Goal: Information Seeking & Learning: Learn about a topic

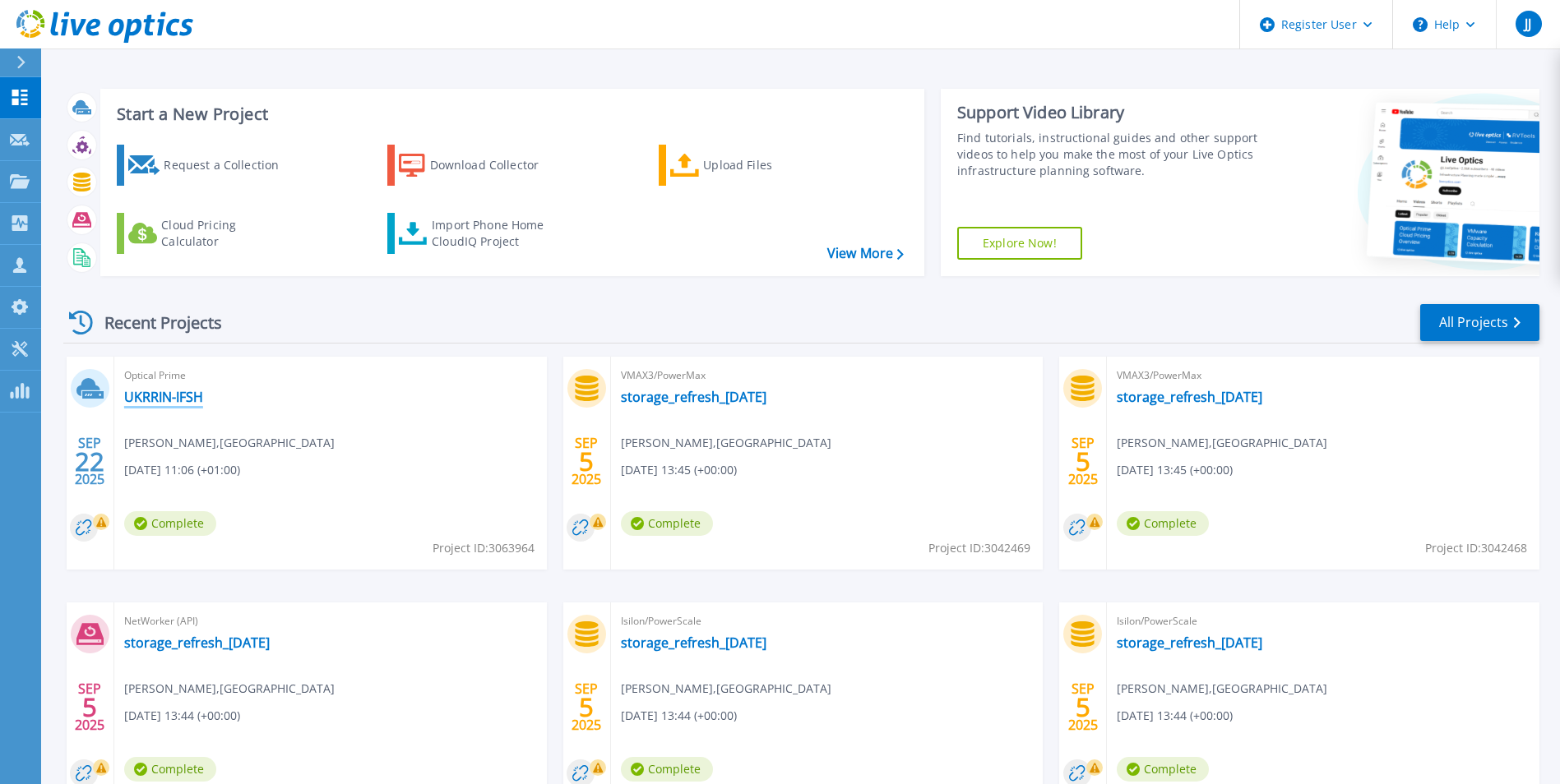
click at [138, 393] on link "UKRRIN-IFSH" at bounding box center [164, 397] width 79 height 16
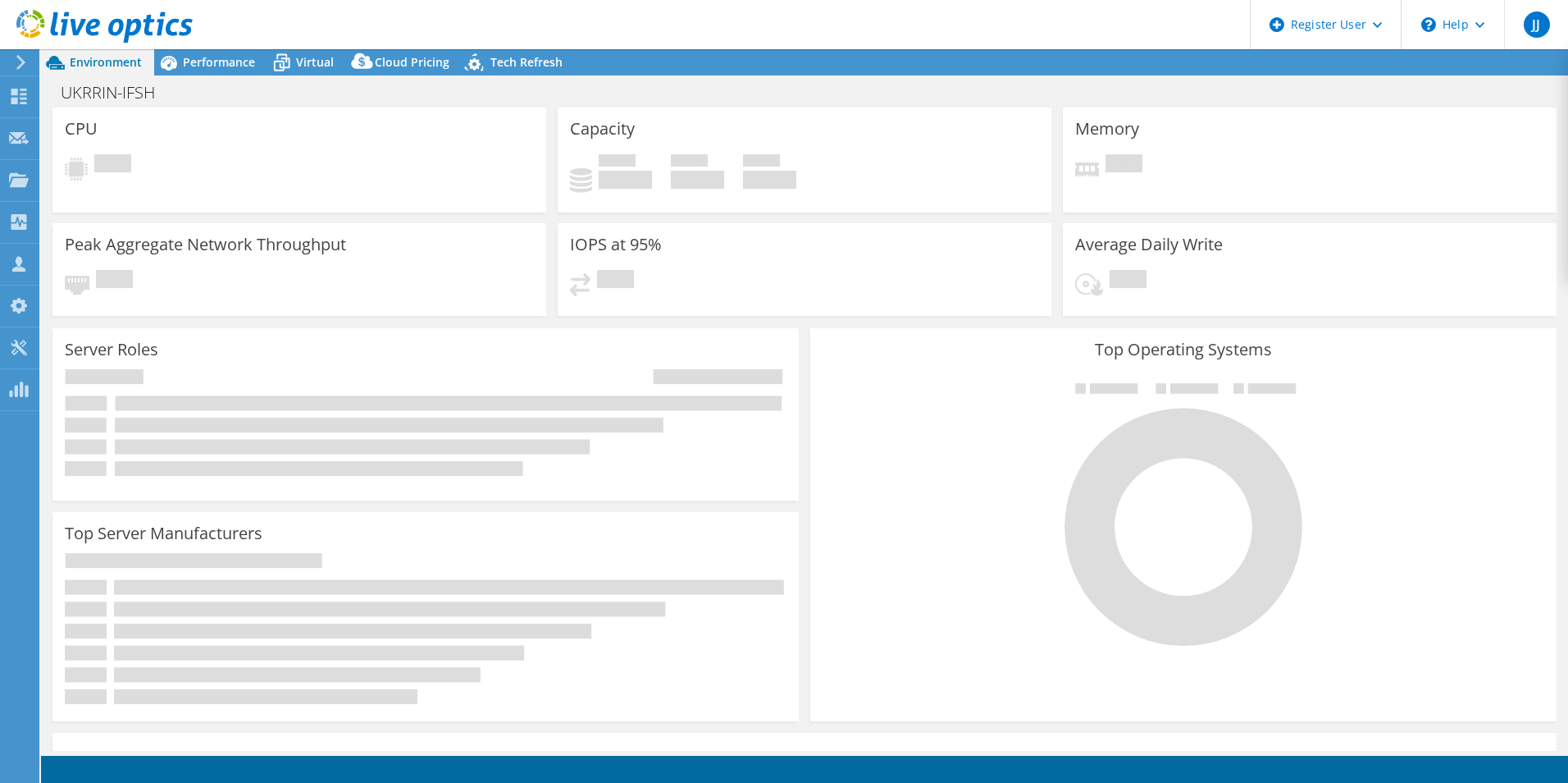
select select "USD"
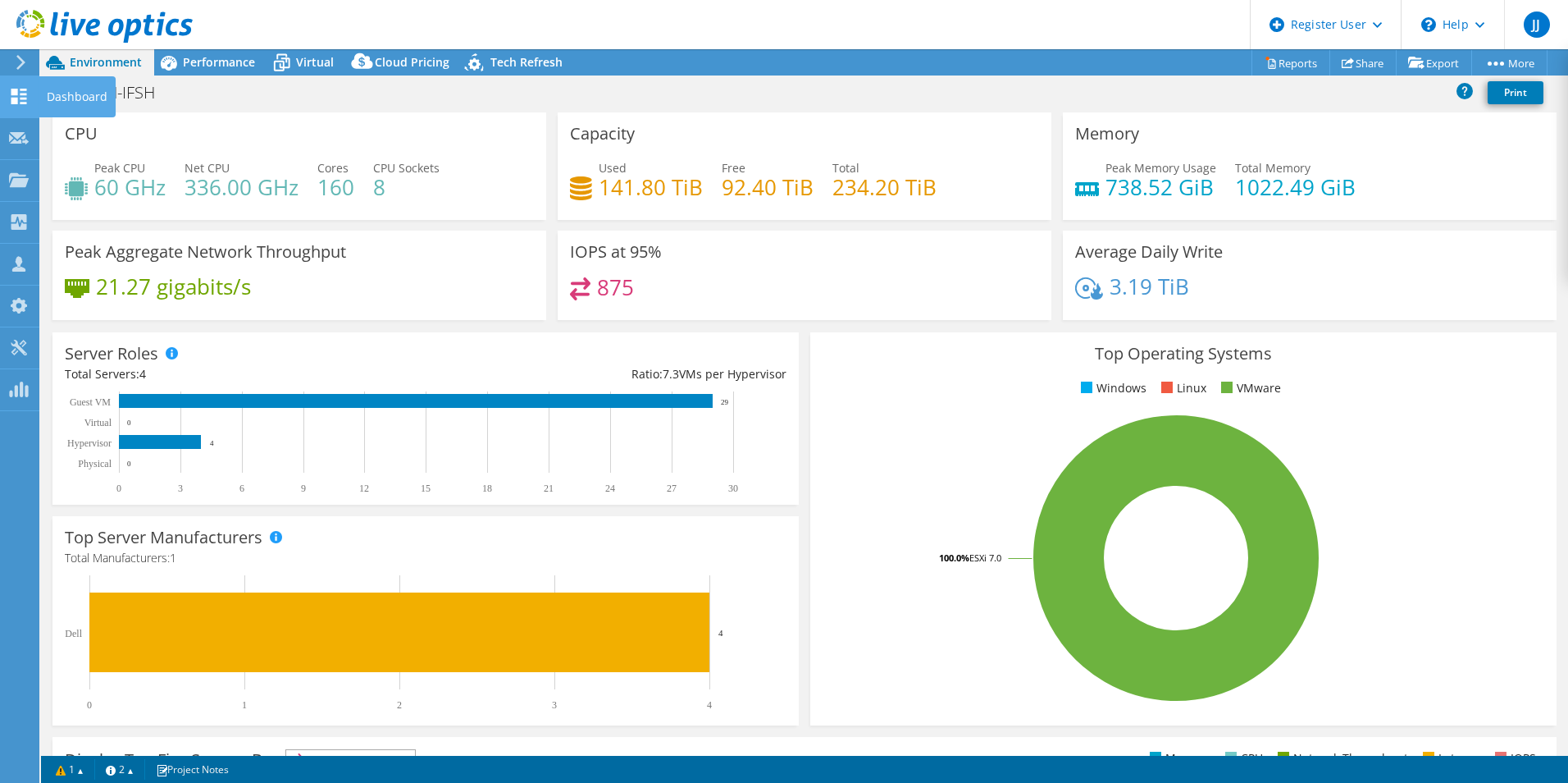
click at [23, 93] on use at bounding box center [19, 97] width 15 height 15
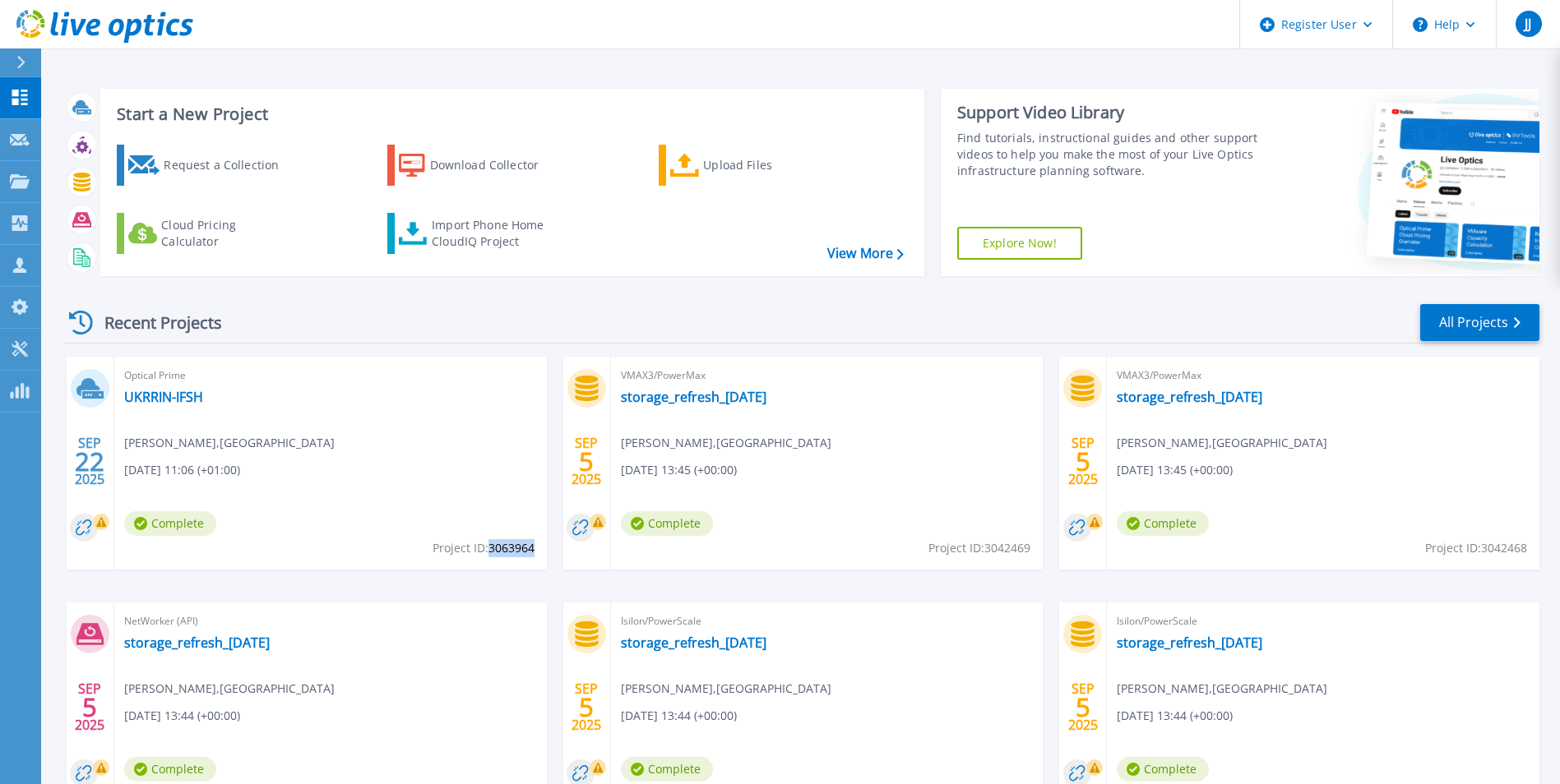
drag, startPoint x: 534, startPoint y: 547, endPoint x: 489, endPoint y: 554, distance: 45.5
click at [489, 554] on span "Project ID: 3063964" at bounding box center [483, 548] width 102 height 18
copy span "3063964"
click at [155, 391] on link "UKRRIN-IFSH" at bounding box center [164, 397] width 79 height 16
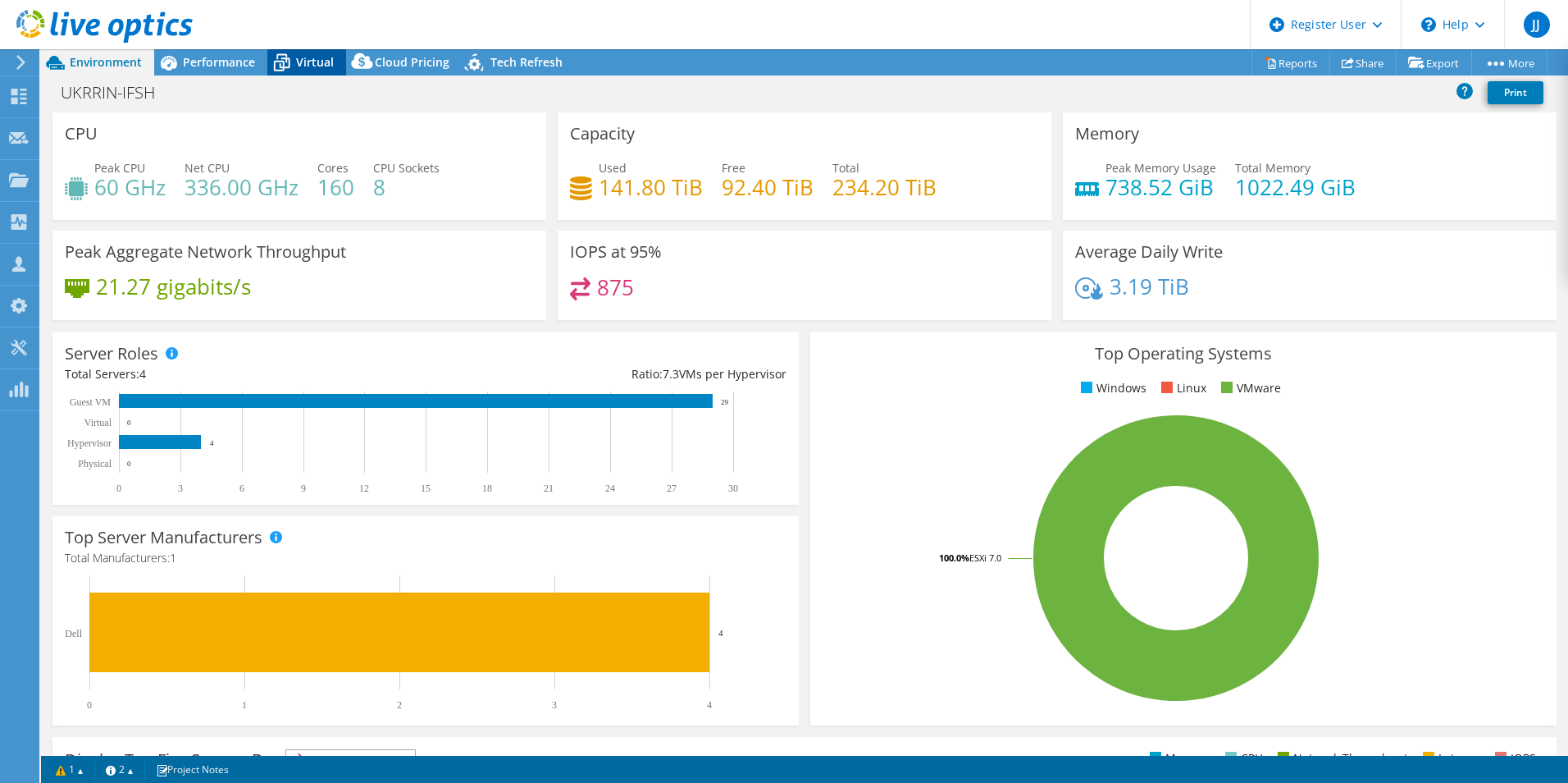
click at [314, 54] on span "Virtual" at bounding box center [314, 62] width 38 height 15
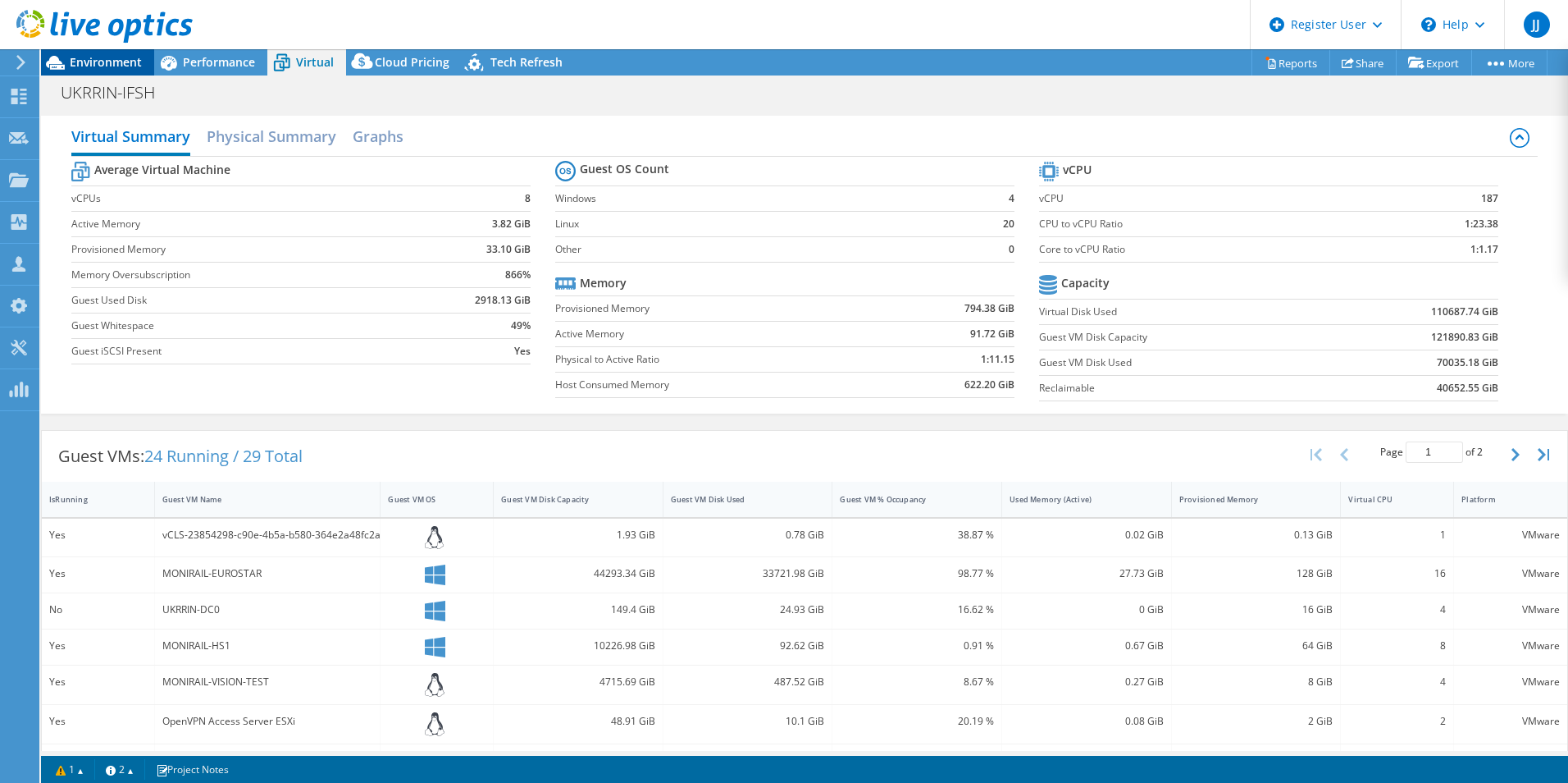
click at [84, 64] on span "Environment" at bounding box center [105, 62] width 72 height 15
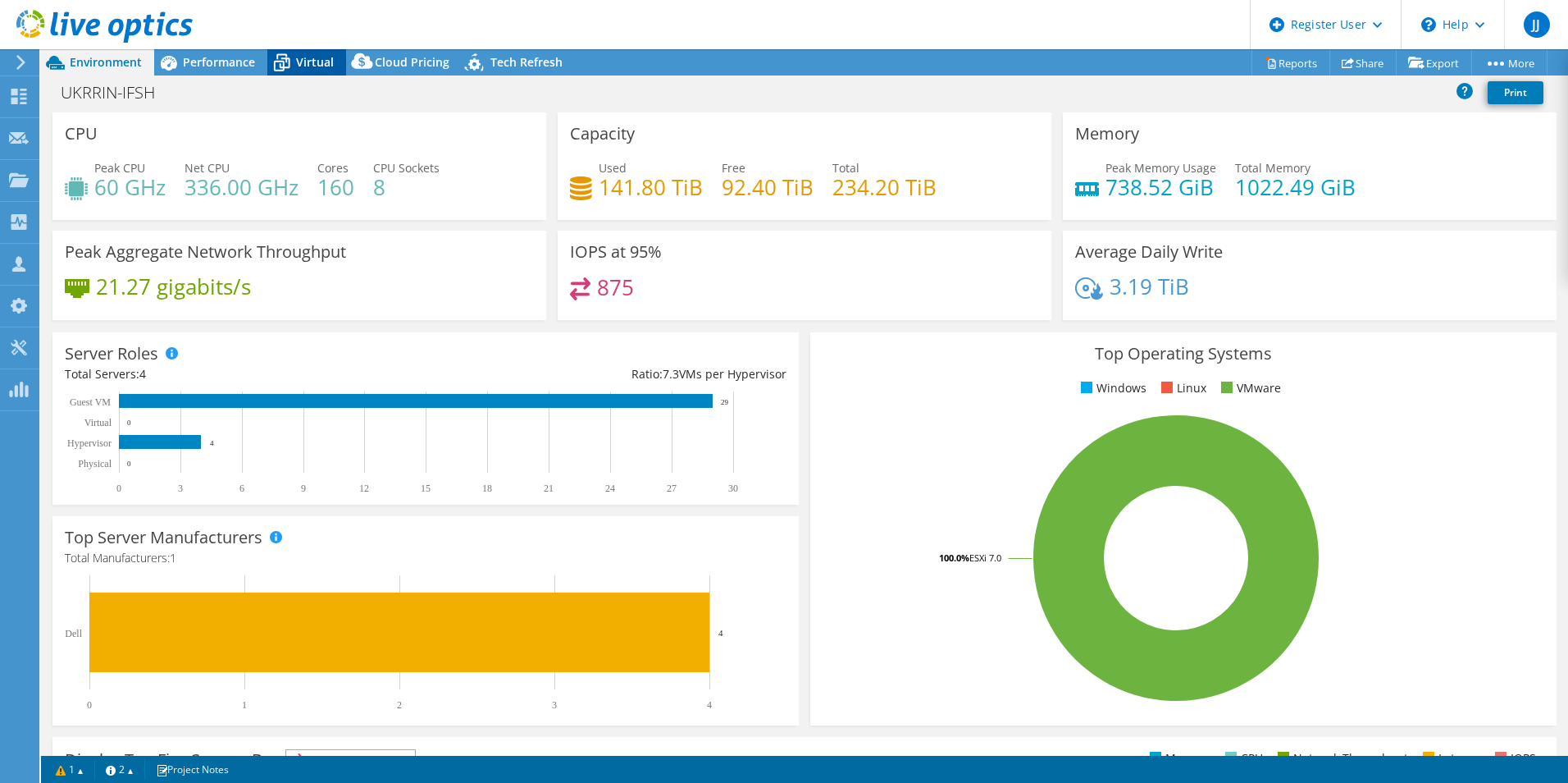
click at [312, 63] on span "Virtual" at bounding box center [314, 62] width 38 height 15
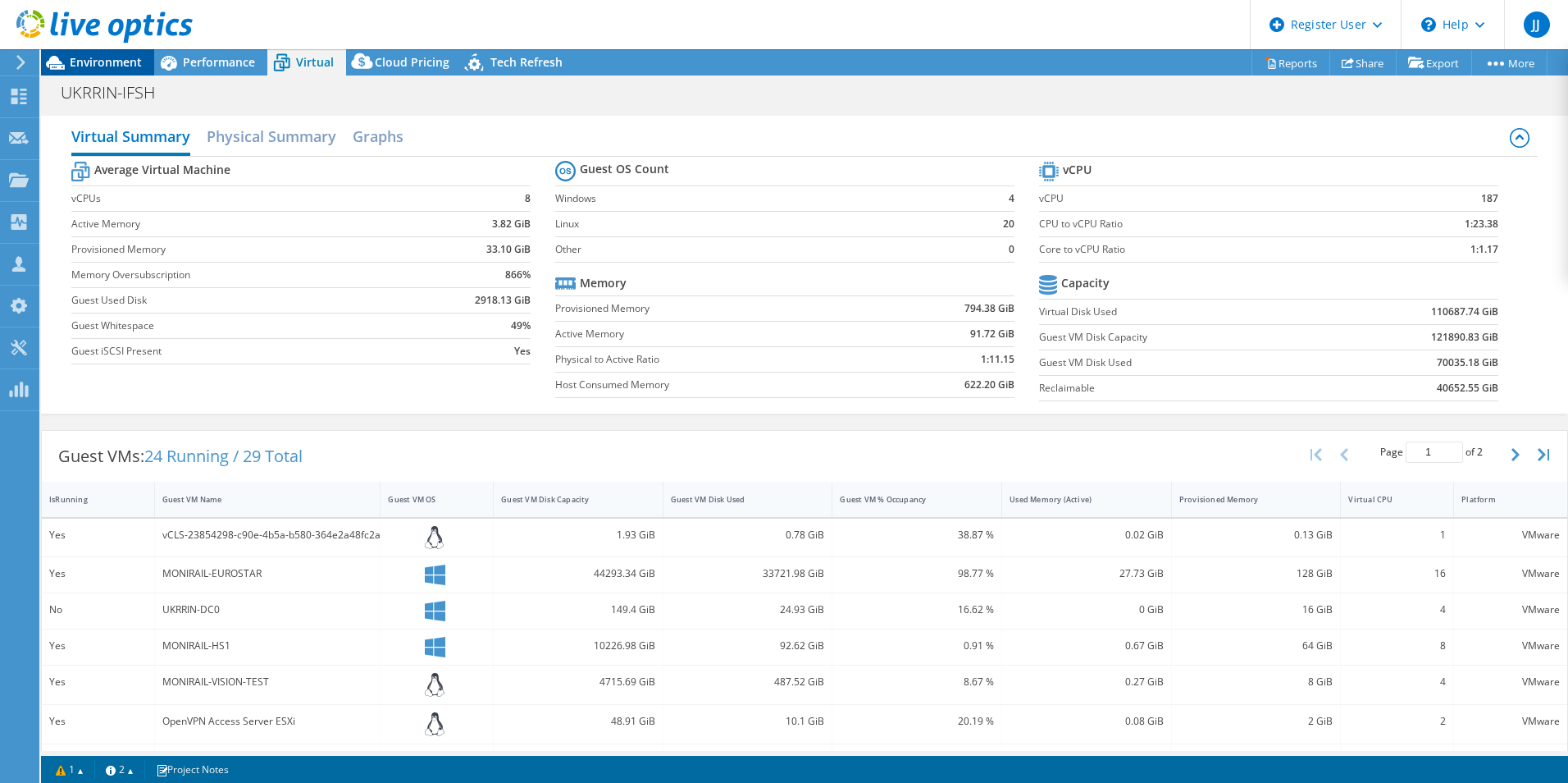
click at [95, 57] on span "Environment" at bounding box center [105, 62] width 72 height 15
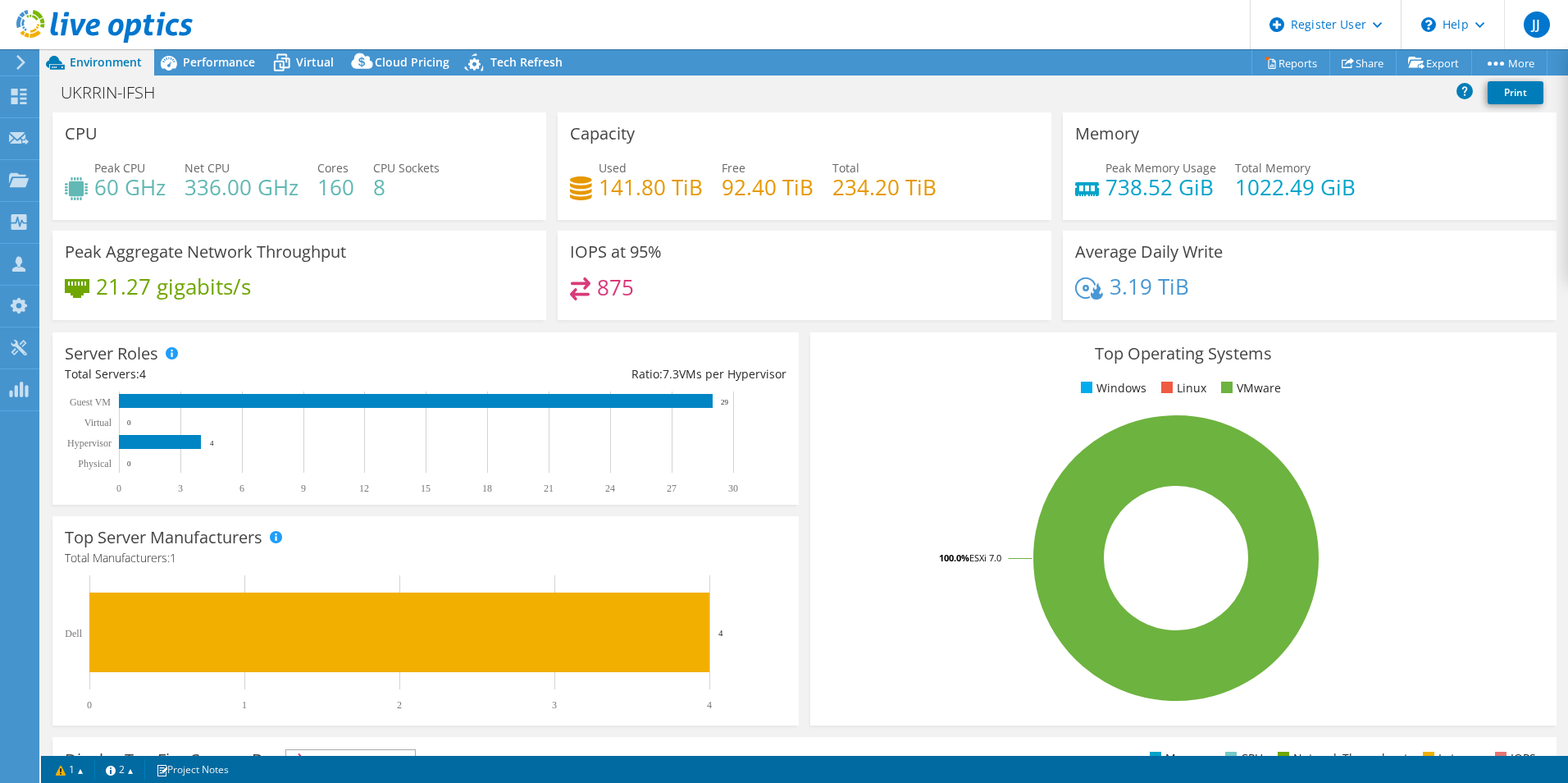
select select "USD"
drag, startPoint x: 297, startPoint y: 189, endPoint x: 175, endPoint y: 182, distance: 122.2
click at [175, 182] on div "Peak CPU 60 GHz Net CPU 336.00 GHz Cores 160 CPU Sockets 8" at bounding box center [299, 186] width 470 height 53
drag, startPoint x: 323, startPoint y: 185, endPoint x: 394, endPoint y: 188, distance: 71.1
click at [394, 188] on div "Peak CPU 60 GHz Net CPU 336.00 GHz Cores 160 CPU Sockets 8" at bounding box center [299, 186] width 470 height 53
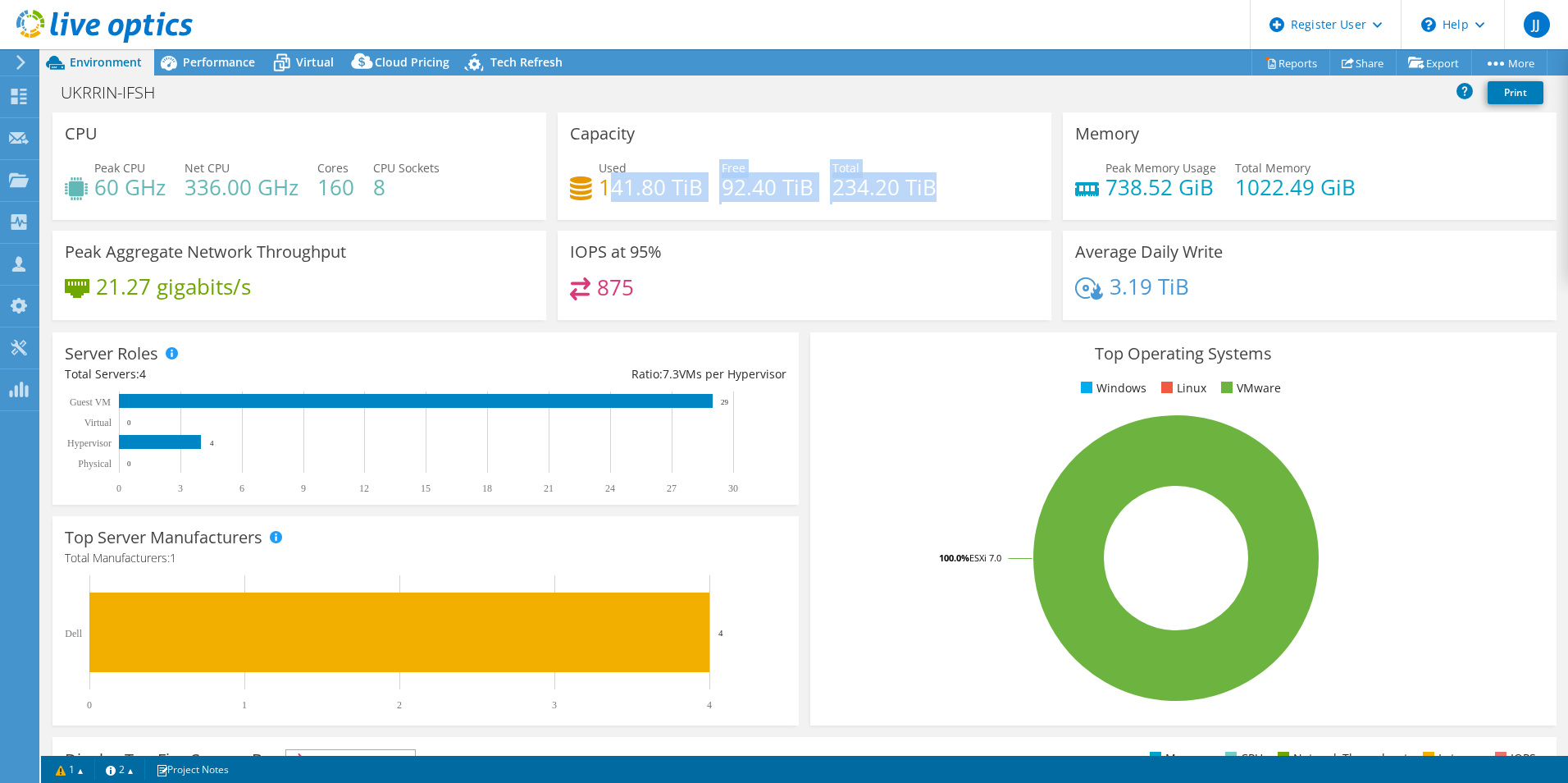
drag, startPoint x: 604, startPoint y: 188, endPoint x: 929, endPoint y: 188, distance: 325.0
click at [929, 188] on div "Used 141.80 TiB Free 92.40 TiB Total 234.20 TiB" at bounding box center [805, 186] width 470 height 53
click at [786, 187] on h4 "92.40 TiB" at bounding box center [767, 187] width 92 height 18
drag, startPoint x: 802, startPoint y: 191, endPoint x: 722, endPoint y: 191, distance: 80.0
click at [722, 191] on h4 "92.40 TiB" at bounding box center [767, 187] width 92 height 18
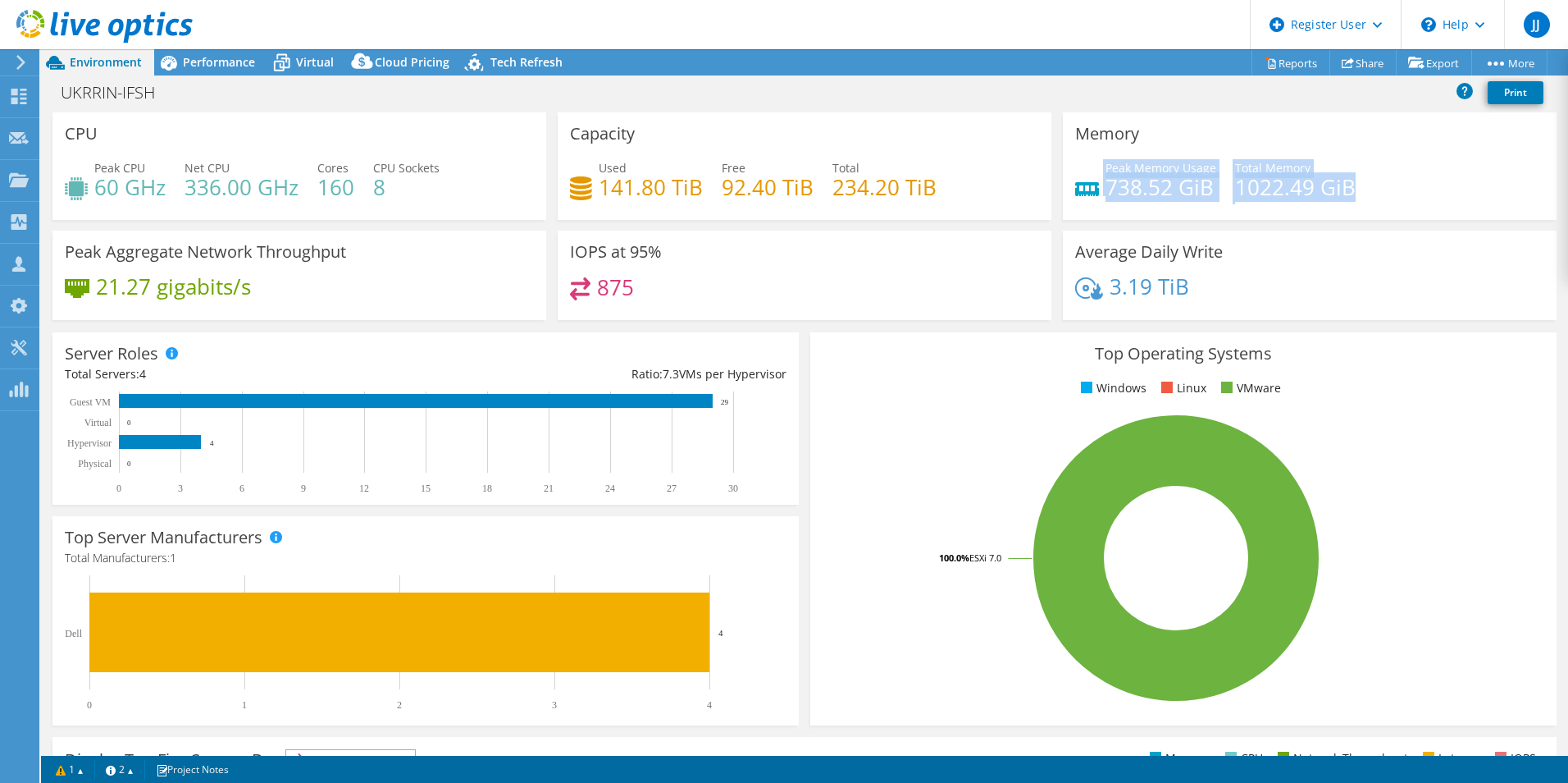
drag, startPoint x: 1354, startPoint y: 186, endPoint x: 1093, endPoint y: 188, distance: 261.0
click at [1093, 188] on div "Peak Memory Usage 738.52 GiB Total Memory 1022.49 GiB" at bounding box center [1310, 186] width 470 height 53
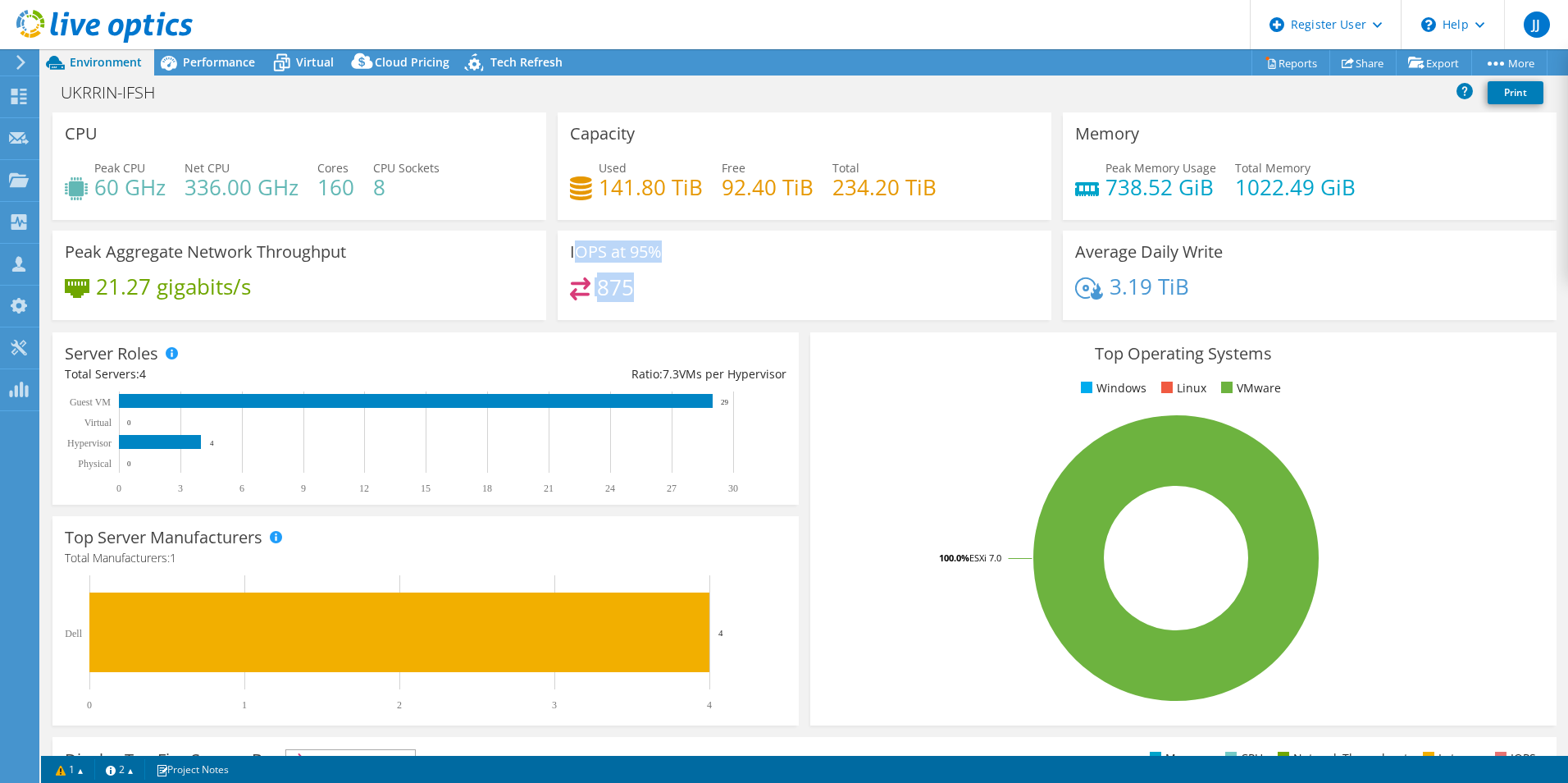
drag, startPoint x: 635, startPoint y: 285, endPoint x: 570, endPoint y: 255, distance: 71.6
click at [570, 255] on div "IOPS at 95% 875" at bounding box center [804, 276] width 494 height 90
drag, startPoint x: 570, startPoint y: 255, endPoint x: 654, endPoint y: 284, distance: 88.9
click at [654, 284] on div "875" at bounding box center [805, 295] width 470 height 36
drag, startPoint x: 638, startPoint y: 289, endPoint x: 649, endPoint y: 279, distance: 14.9
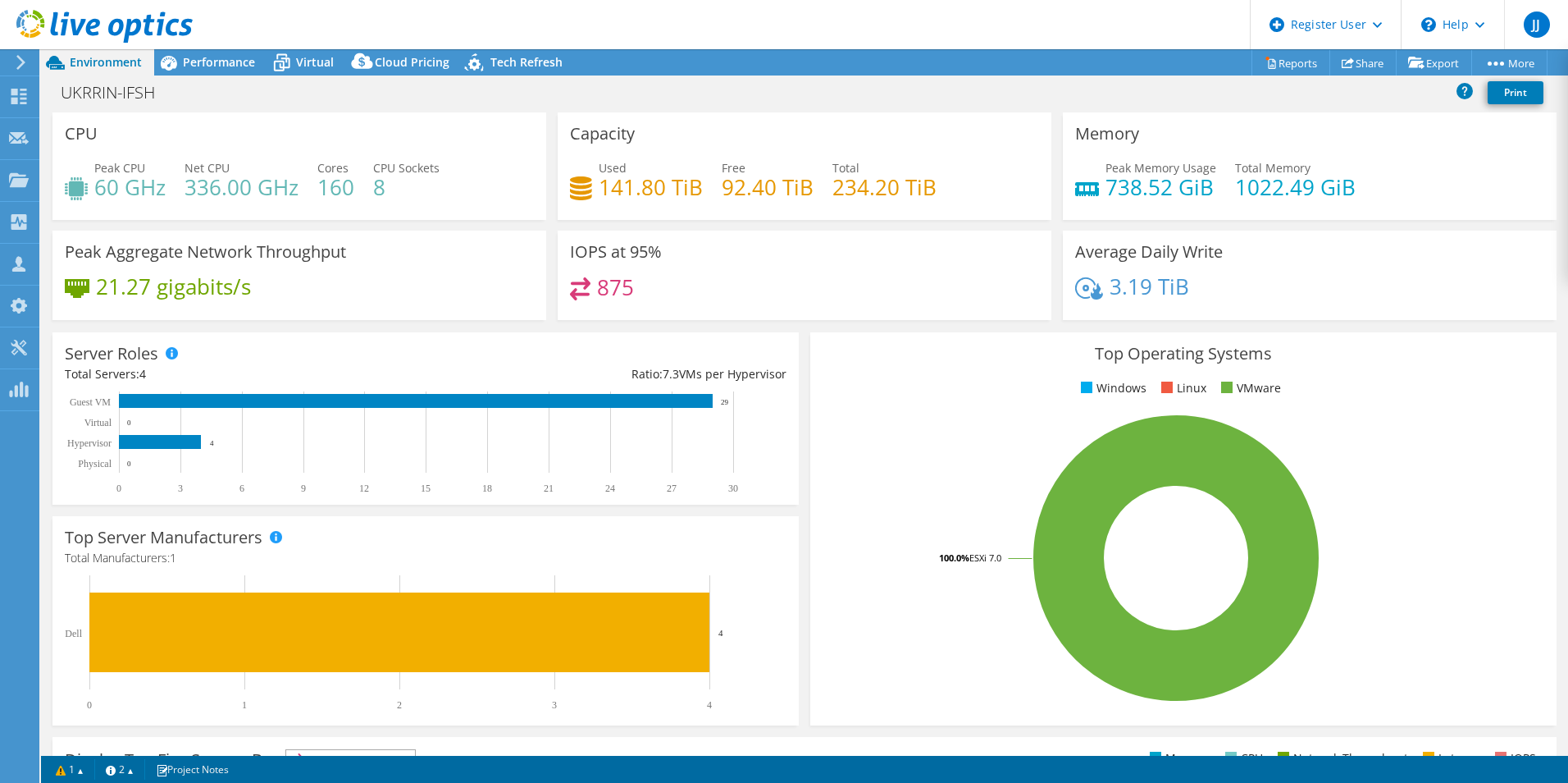
click at [649, 279] on div "875" at bounding box center [805, 295] width 470 height 36
click at [204, 57] on span "Performance" at bounding box center [218, 62] width 72 height 15
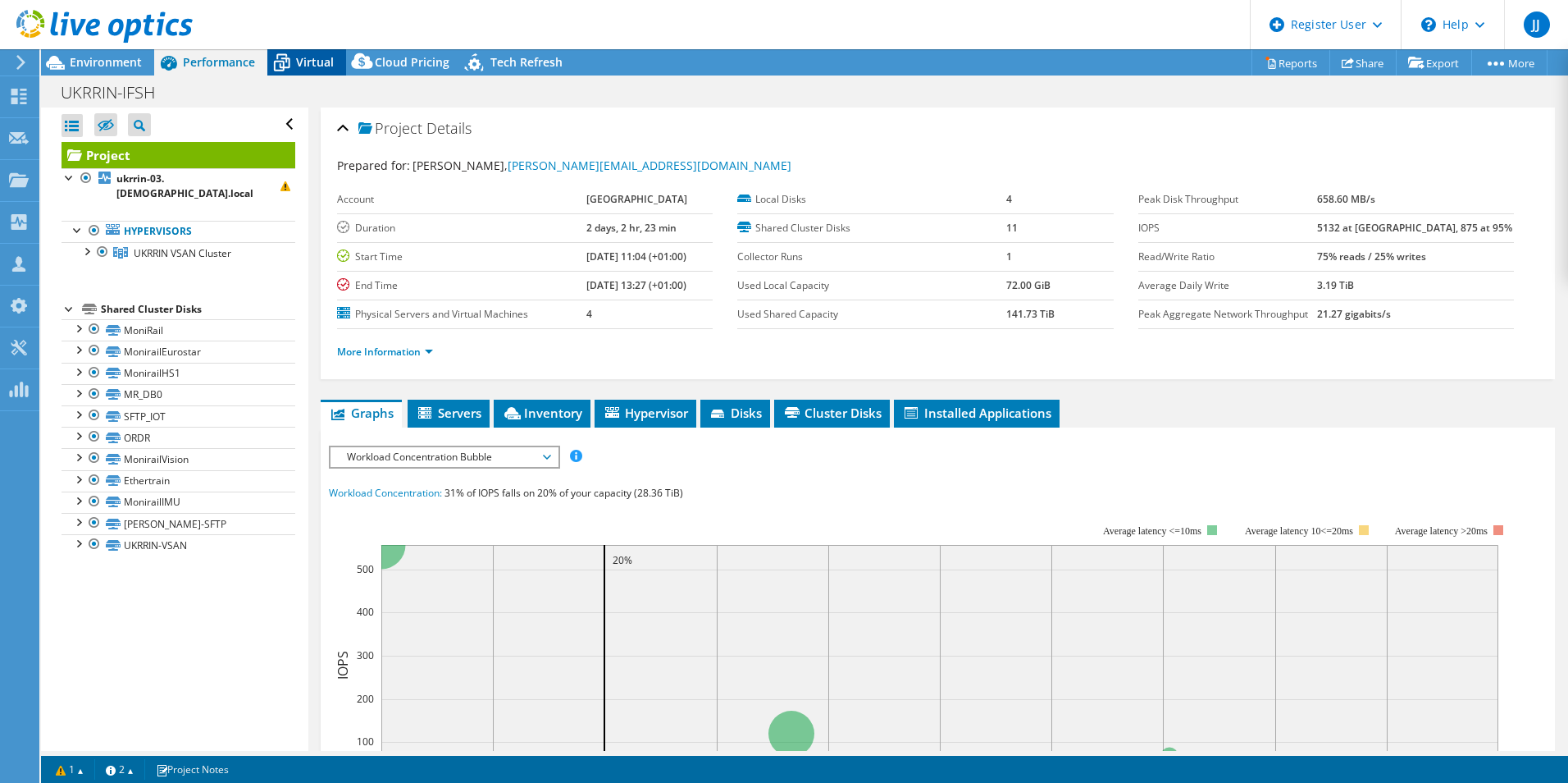
click at [310, 61] on span "Virtual" at bounding box center [314, 62] width 38 height 15
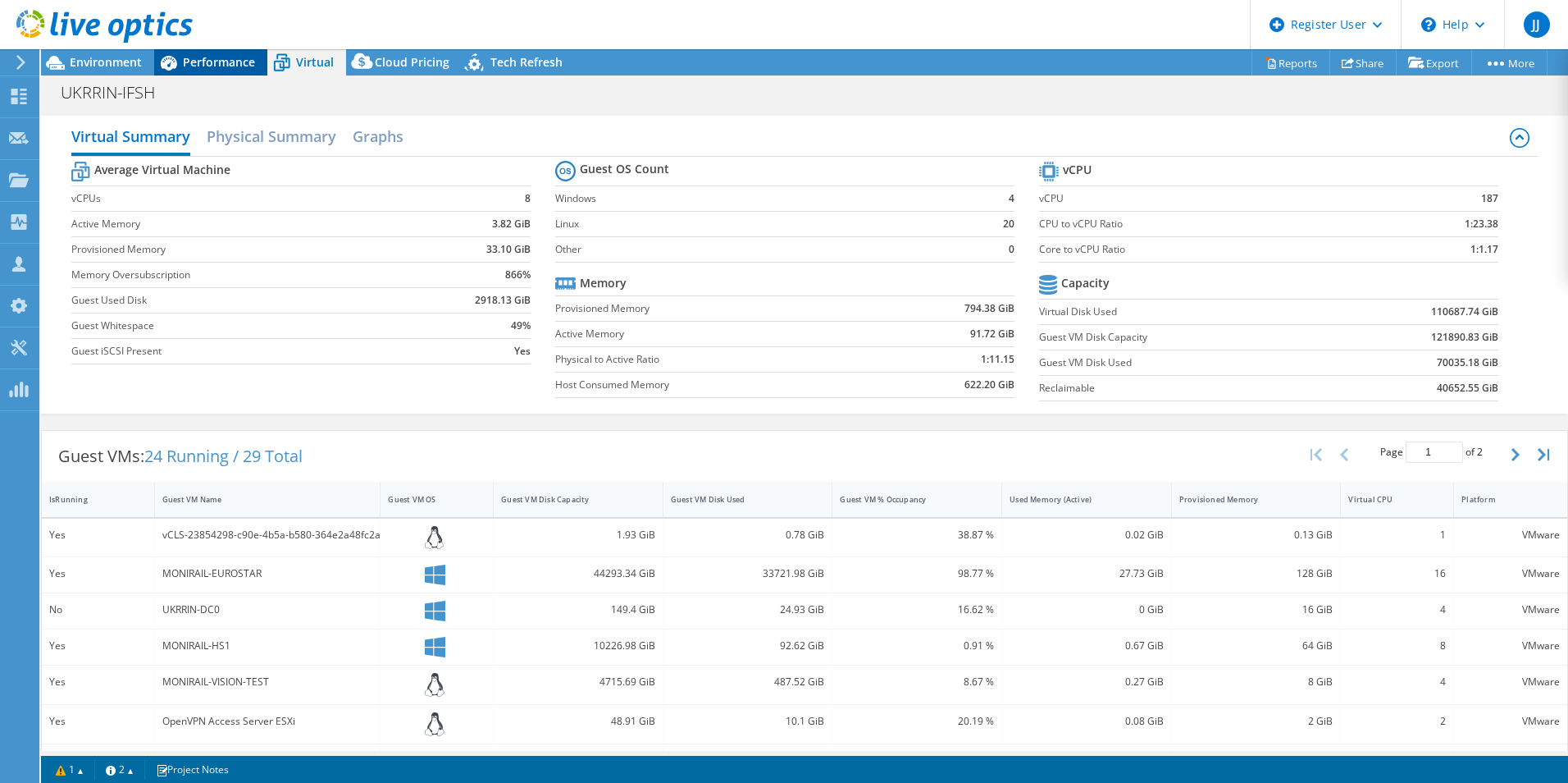
click at [209, 63] on span "Performance" at bounding box center [218, 62] width 72 height 15
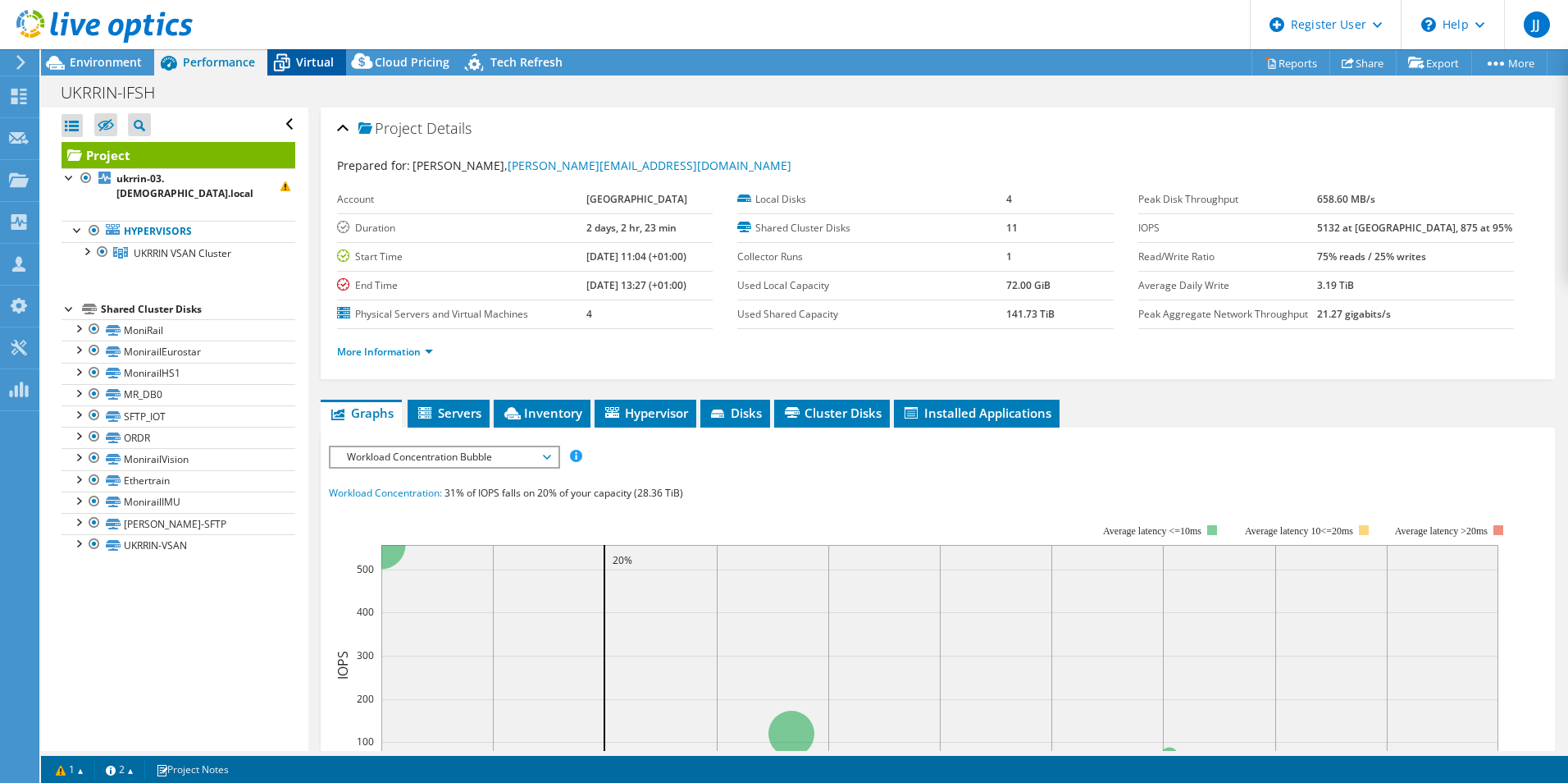
drag, startPoint x: 317, startPoint y: 60, endPoint x: 344, endPoint y: 74, distance: 30.4
click at [317, 60] on span "Virtual" at bounding box center [314, 62] width 38 height 15
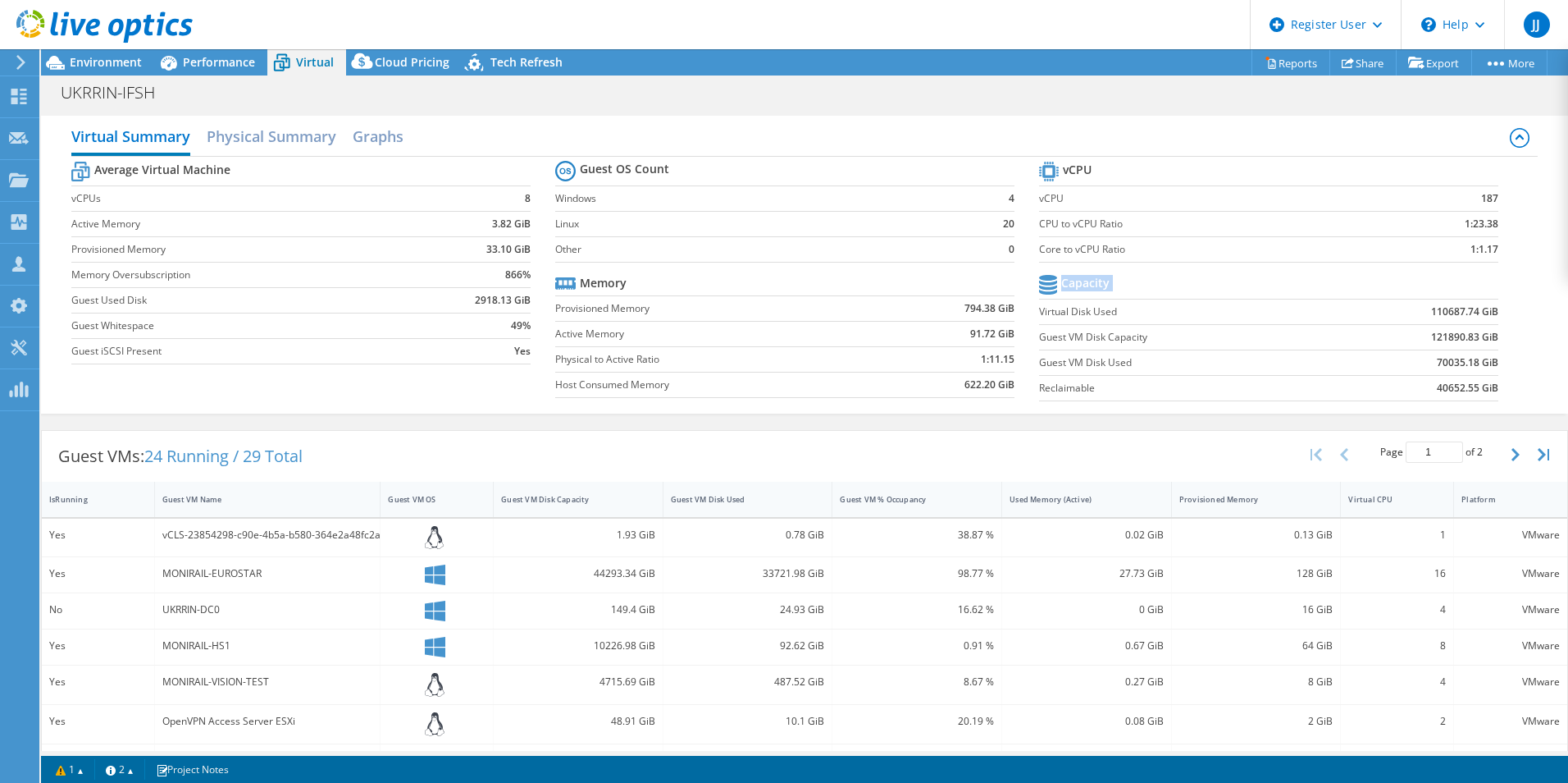
drag, startPoint x: 1487, startPoint y: 389, endPoint x: 1031, endPoint y: 308, distance: 463.1
click at [1040, 308] on section "vCPU vCPU 187 CPU to vCPU Ratio 1:23.38 Core to vCPU Ratio 1:1.17 Capacity Virt…" at bounding box center [1281, 283] width 484 height 252
drag, startPoint x: 1031, startPoint y: 308, endPoint x: 1209, endPoint y: 359, distance: 185.2
click at [1209, 359] on label "Guest VM Disk Used" at bounding box center [1184, 362] width 291 height 16
click at [95, 57] on span "Environment" at bounding box center [105, 62] width 72 height 15
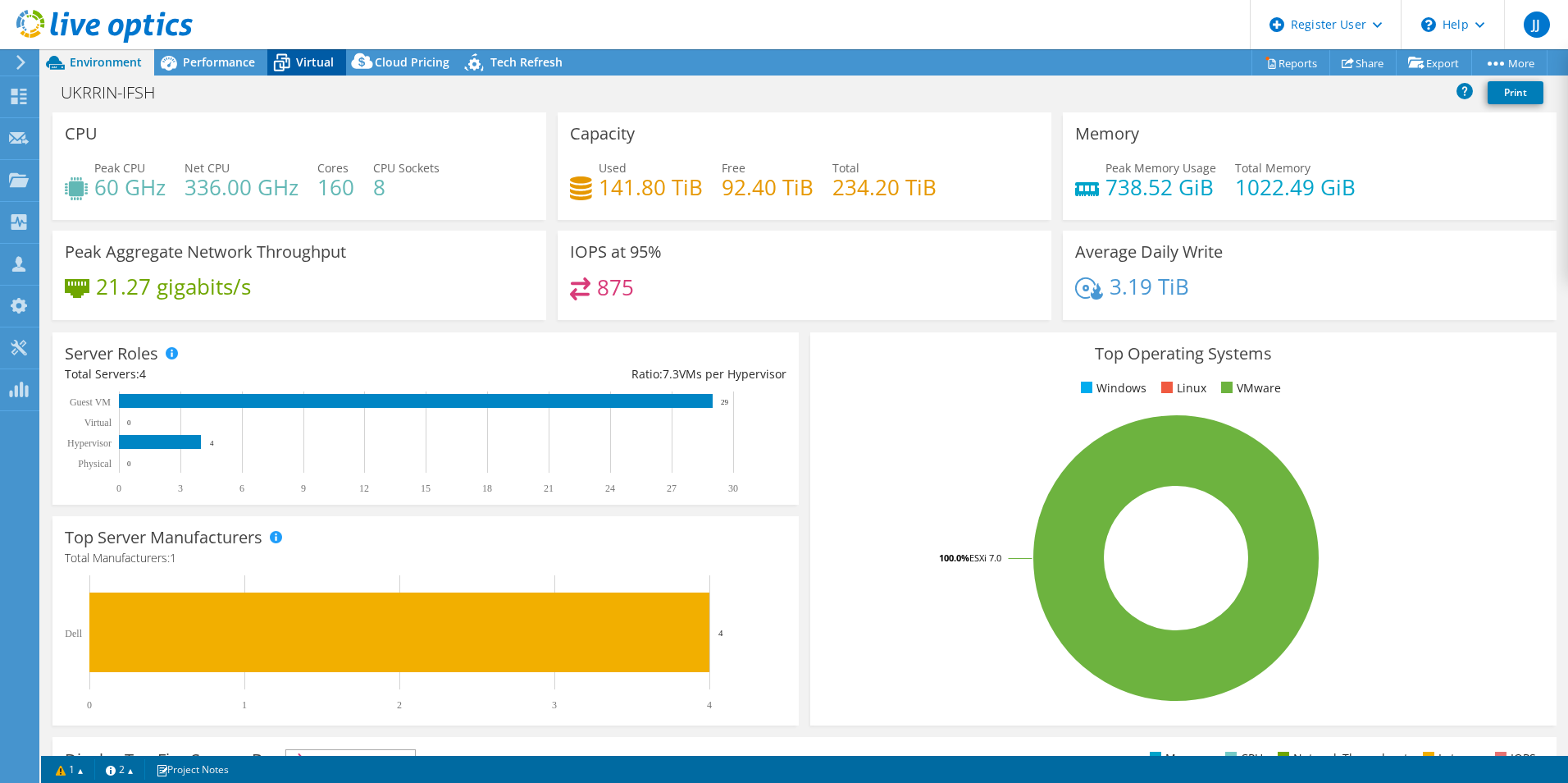
click at [312, 66] on span "Virtual" at bounding box center [314, 62] width 38 height 15
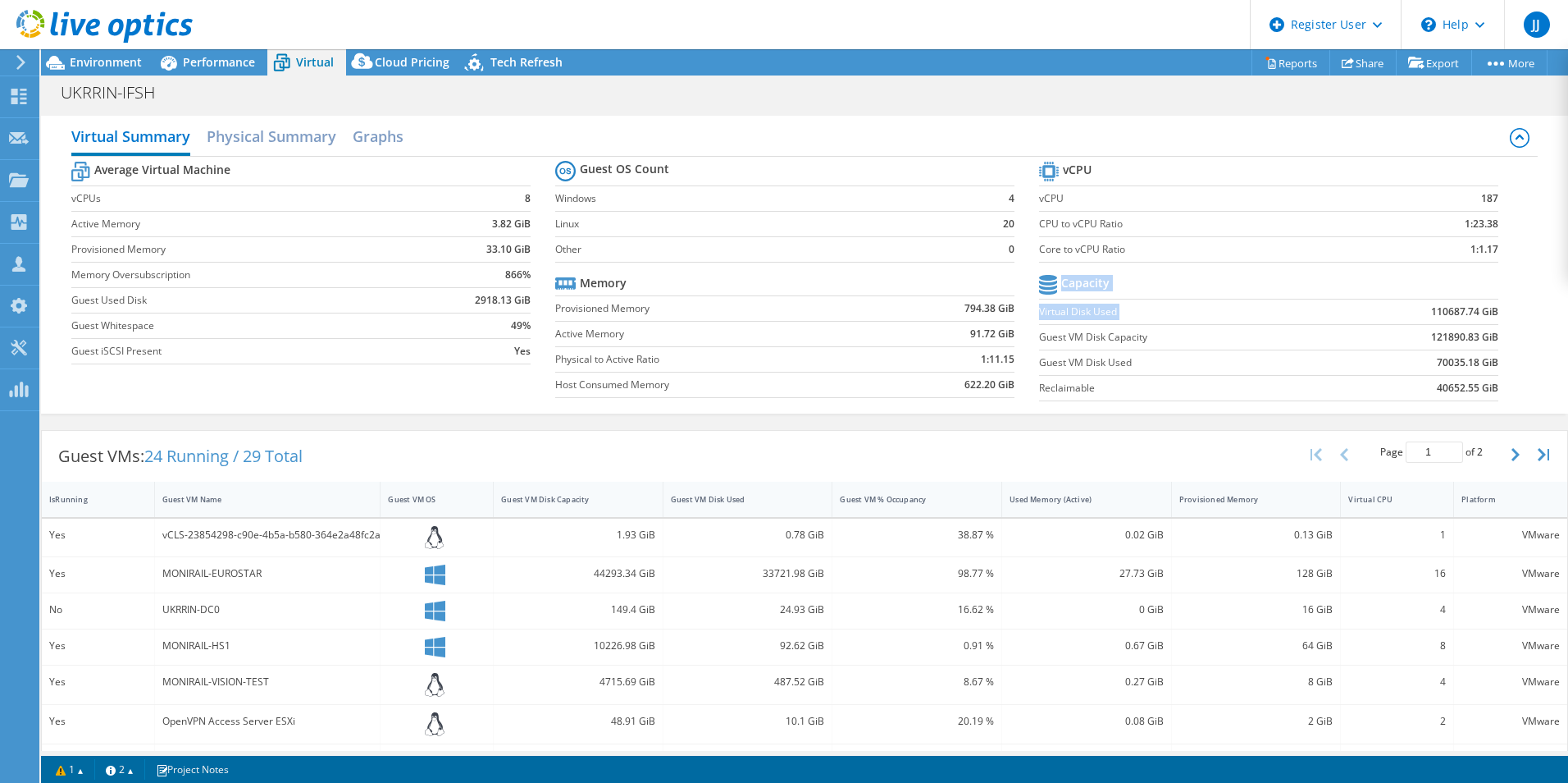
drag, startPoint x: 1494, startPoint y: 315, endPoint x: 1362, endPoint y: 312, distance: 132.0
click at [1362, 312] on section "vCPU vCPU 187 CPU to vCPU Ratio 1:23.38 Core to vCPU Ratio 1:1.17 Capacity Virt…" at bounding box center [1281, 283] width 484 height 252
drag, startPoint x: 1362, startPoint y: 312, endPoint x: 1378, endPoint y: 317, distance: 16.8
click at [1377, 317] on td "110687.74 GiB" at bounding box center [1414, 311] width 168 height 25
drag, startPoint x: 1413, startPoint y: 311, endPoint x: 1480, endPoint y: 312, distance: 67.0
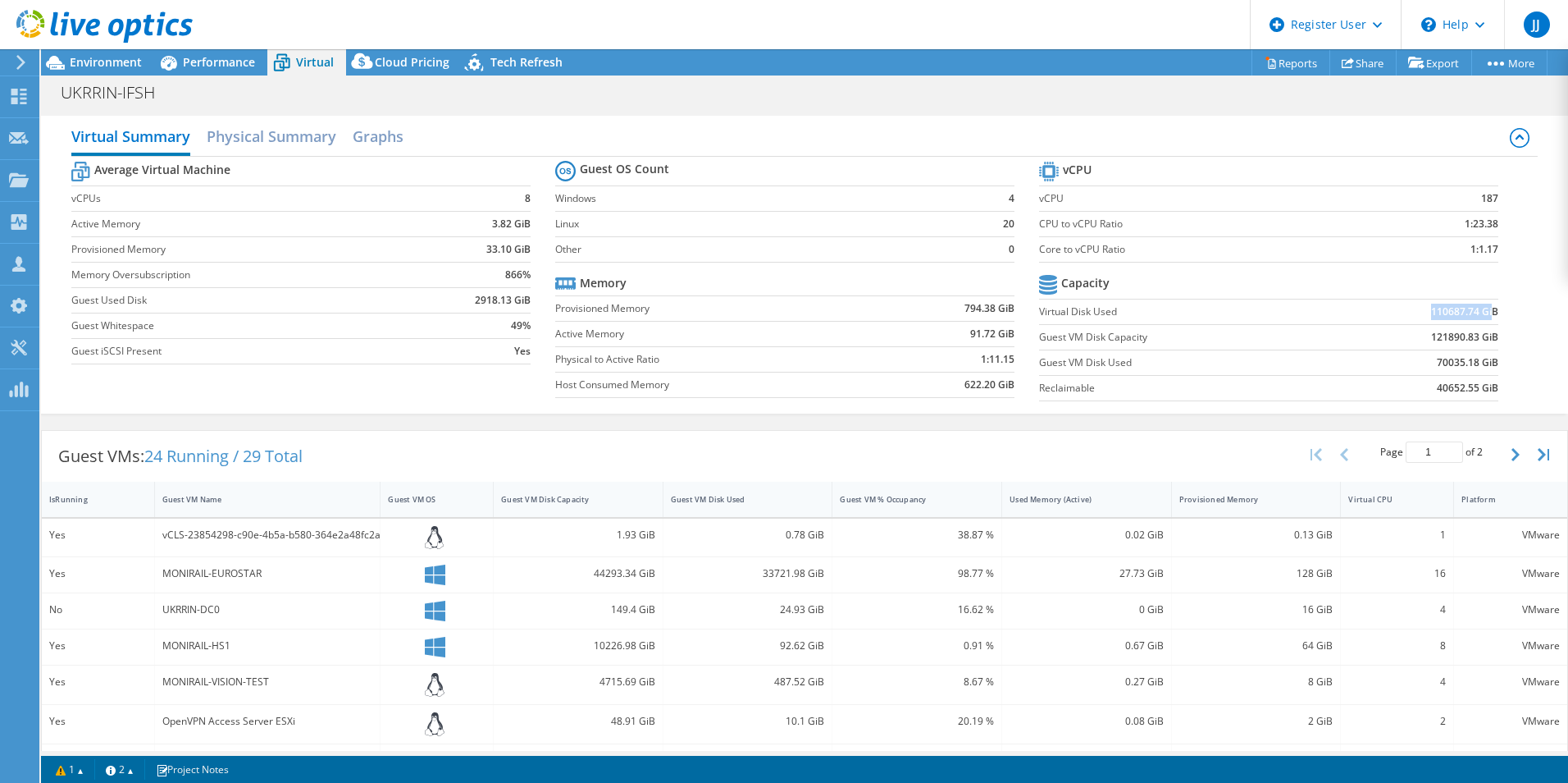
click at [1480, 312] on td "110687.74 GiB" at bounding box center [1414, 311] width 168 height 25
drag, startPoint x: 1491, startPoint y: 390, endPoint x: 1420, endPoint y: 391, distance: 71.0
click at [1420, 391] on section "vCPU vCPU 187 CPU to vCPU Ratio 1:23.38 Core to vCPU Ratio 1:1.17 Capacity Virt…" at bounding box center [1281, 283] width 484 height 252
click at [109, 62] on span "Environment" at bounding box center [105, 62] width 72 height 15
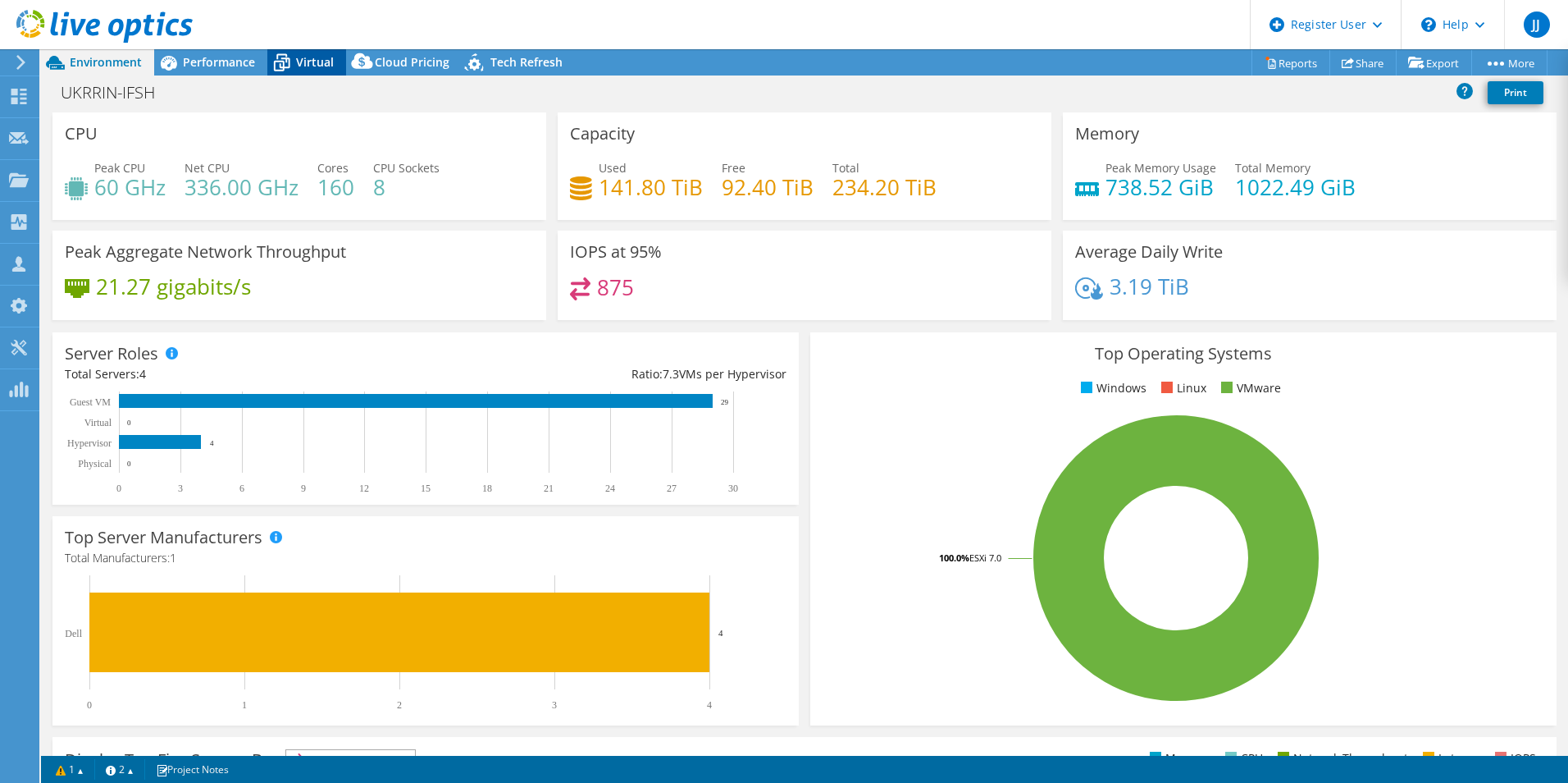
click at [301, 55] on span "Virtual" at bounding box center [314, 62] width 38 height 15
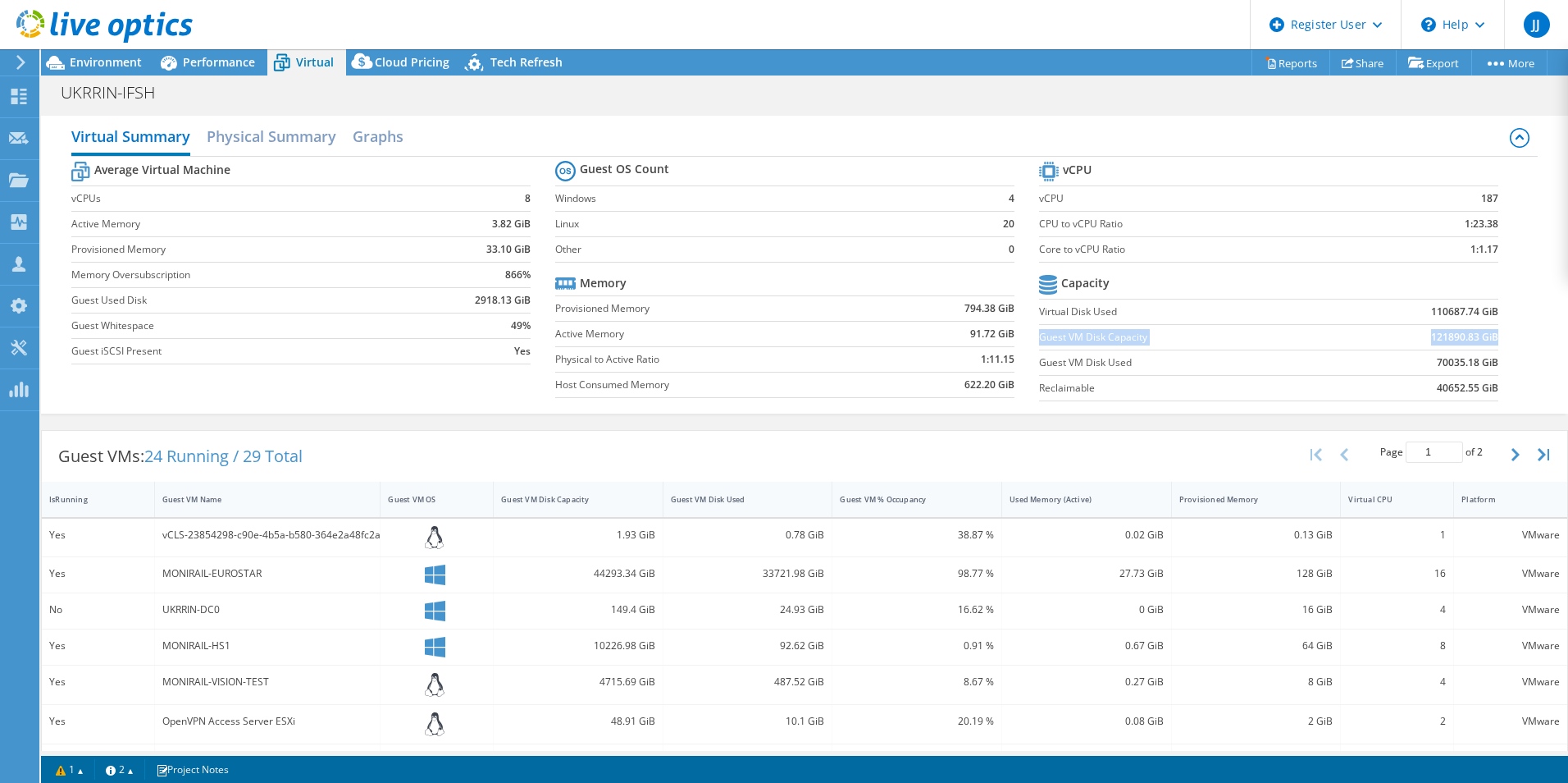
drag, startPoint x: 1485, startPoint y: 337, endPoint x: 1031, endPoint y: 335, distance: 454.0
click at [1040, 335] on tr "Guest VM Disk Capacity 121890.83 GiB" at bounding box center [1269, 336] width 459 height 25
click at [251, 149] on h2 "Physical Summary" at bounding box center [271, 137] width 129 height 36
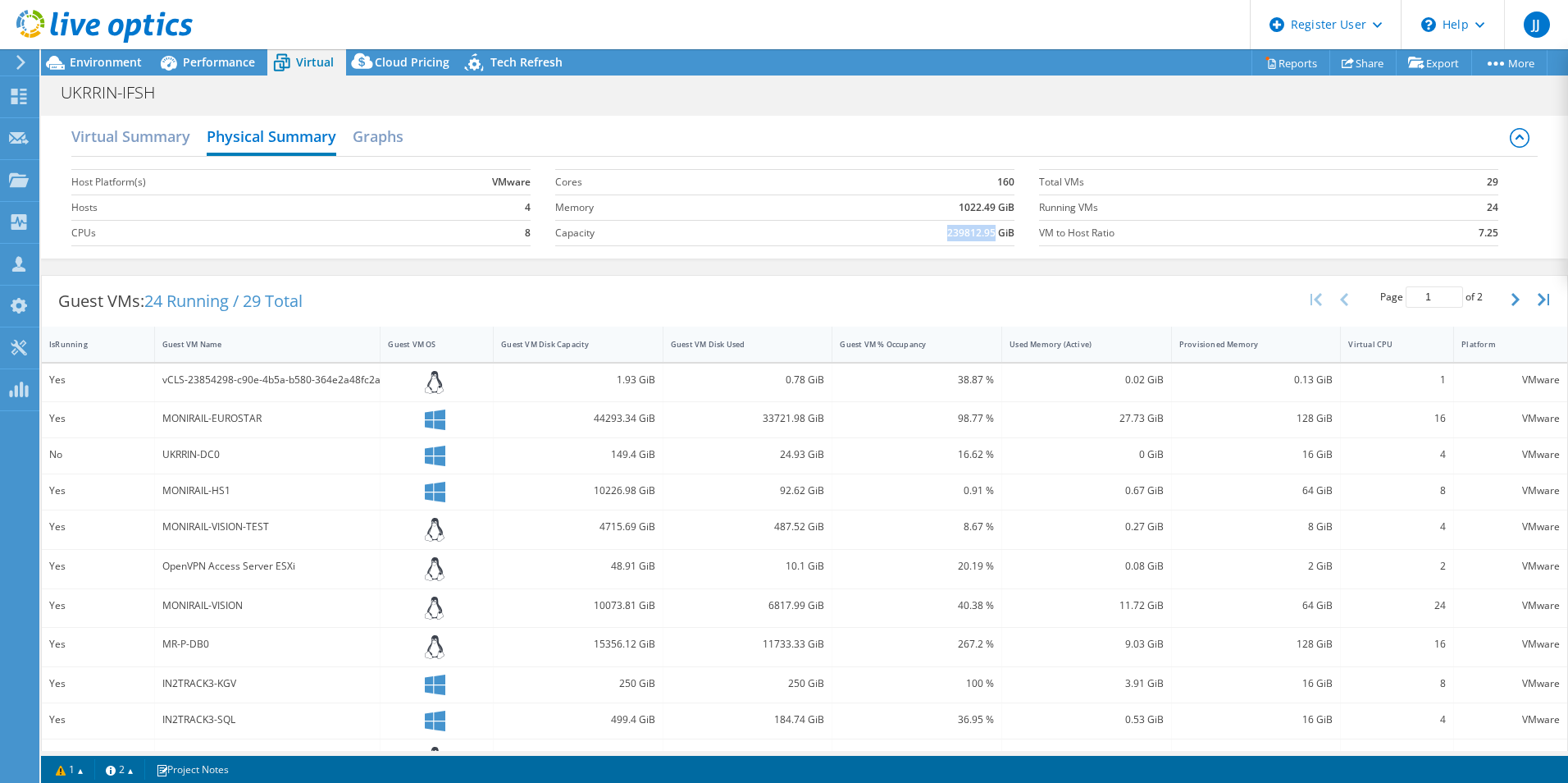
drag, startPoint x: 986, startPoint y: 231, endPoint x: 925, endPoint y: 230, distance: 61.0
click at [925, 230] on td "239812.95 GiB" at bounding box center [880, 233] width 269 height 25
click at [784, 243] on td "239812.95 GiB" at bounding box center [880, 233] width 269 height 25
drag, startPoint x: 988, startPoint y: 233, endPoint x: 930, endPoint y: 233, distance: 58.0
click at [930, 233] on td "239812.95 GiB" at bounding box center [880, 233] width 269 height 25
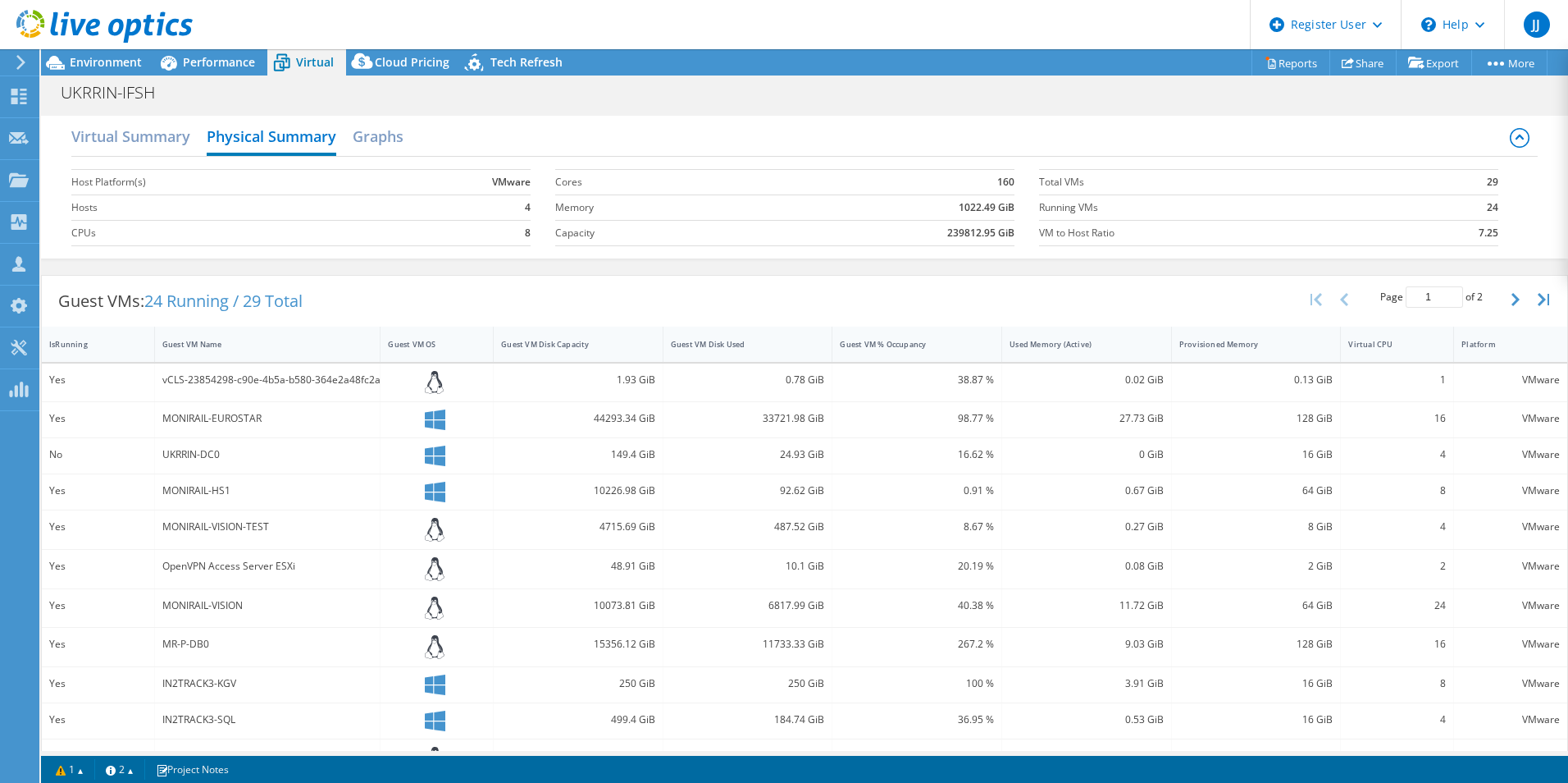
drag, startPoint x: 930, startPoint y: 233, endPoint x: 873, endPoint y: 237, distance: 57.1
click at [873, 237] on td "239812.95 GiB" at bounding box center [880, 233] width 269 height 25
click at [206, 56] on span "Performance" at bounding box center [218, 62] width 72 height 15
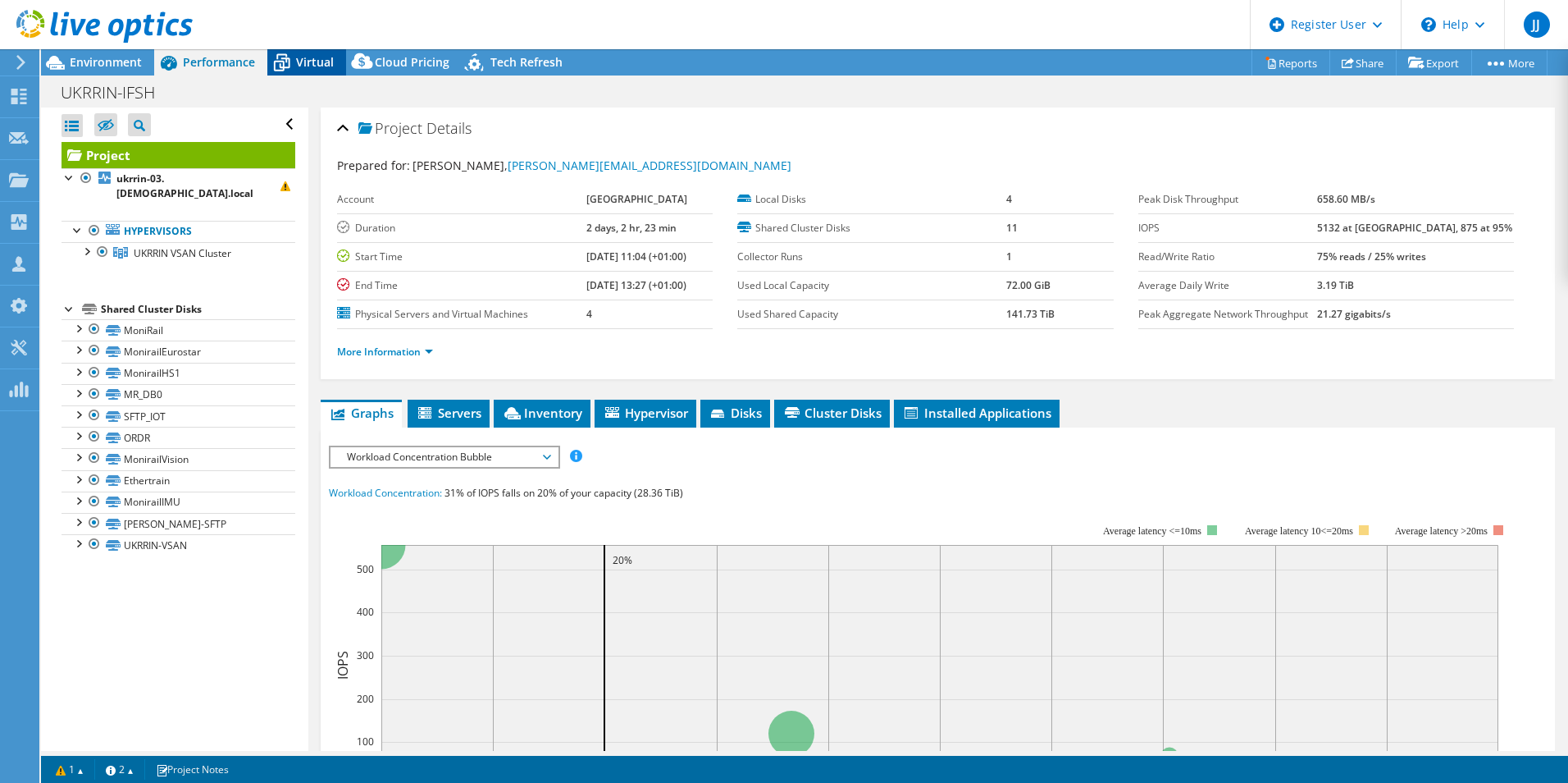
click at [324, 71] on div "Virtual" at bounding box center [307, 62] width 79 height 26
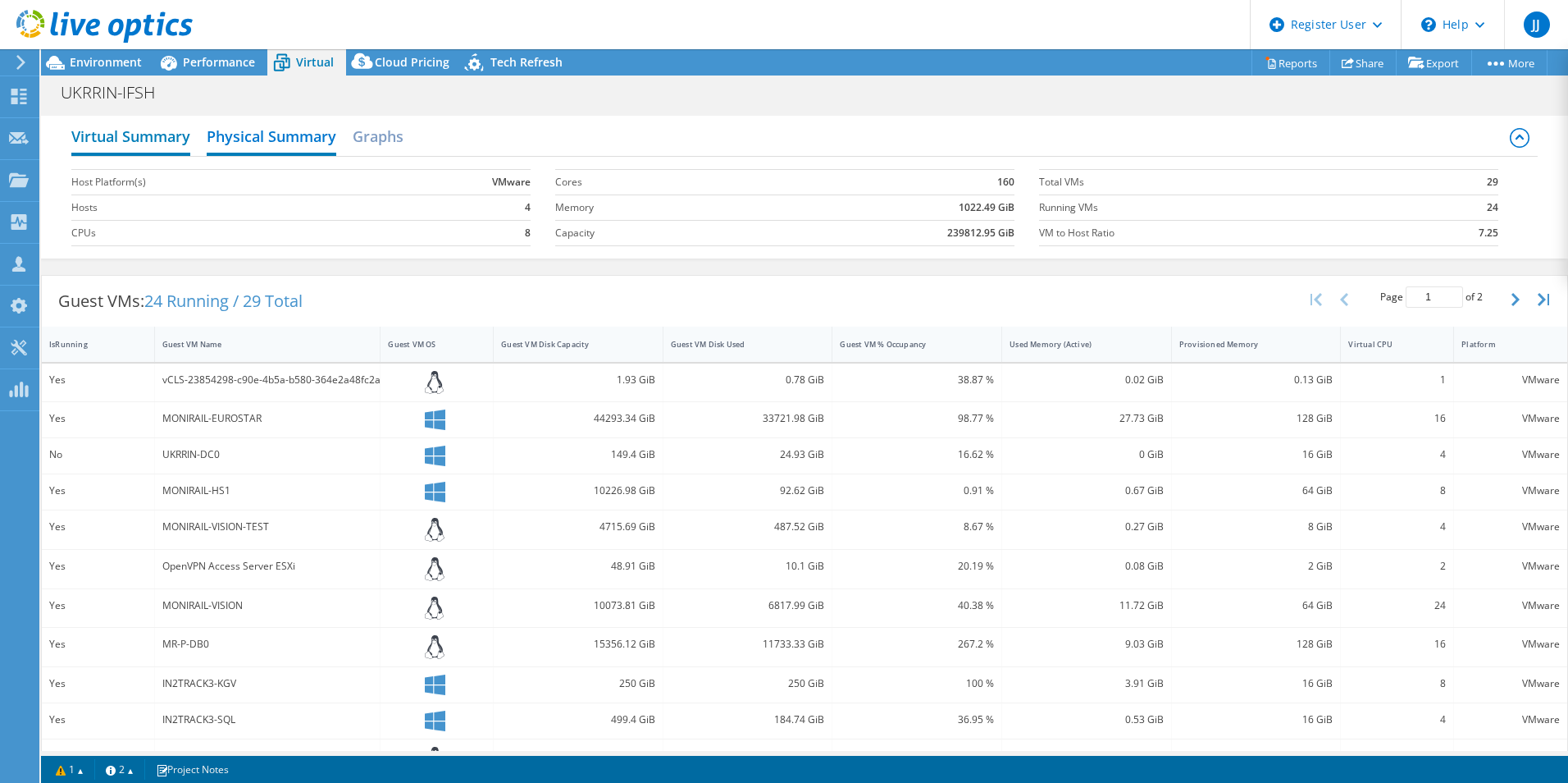
click at [123, 133] on h2 "Virtual Summary" at bounding box center [130, 137] width 119 height 36
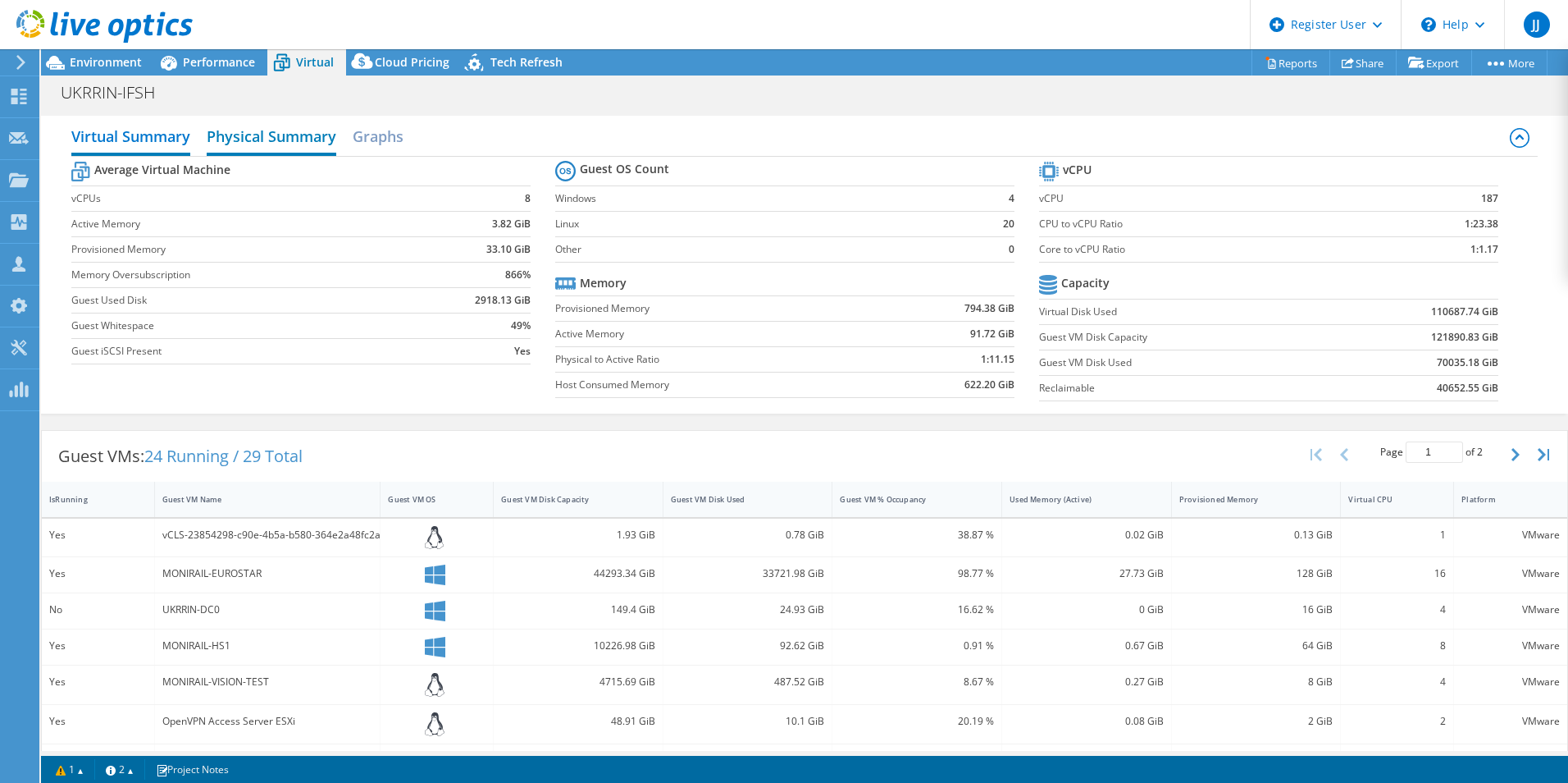
click at [261, 139] on h2 "Physical Summary" at bounding box center [271, 137] width 129 height 36
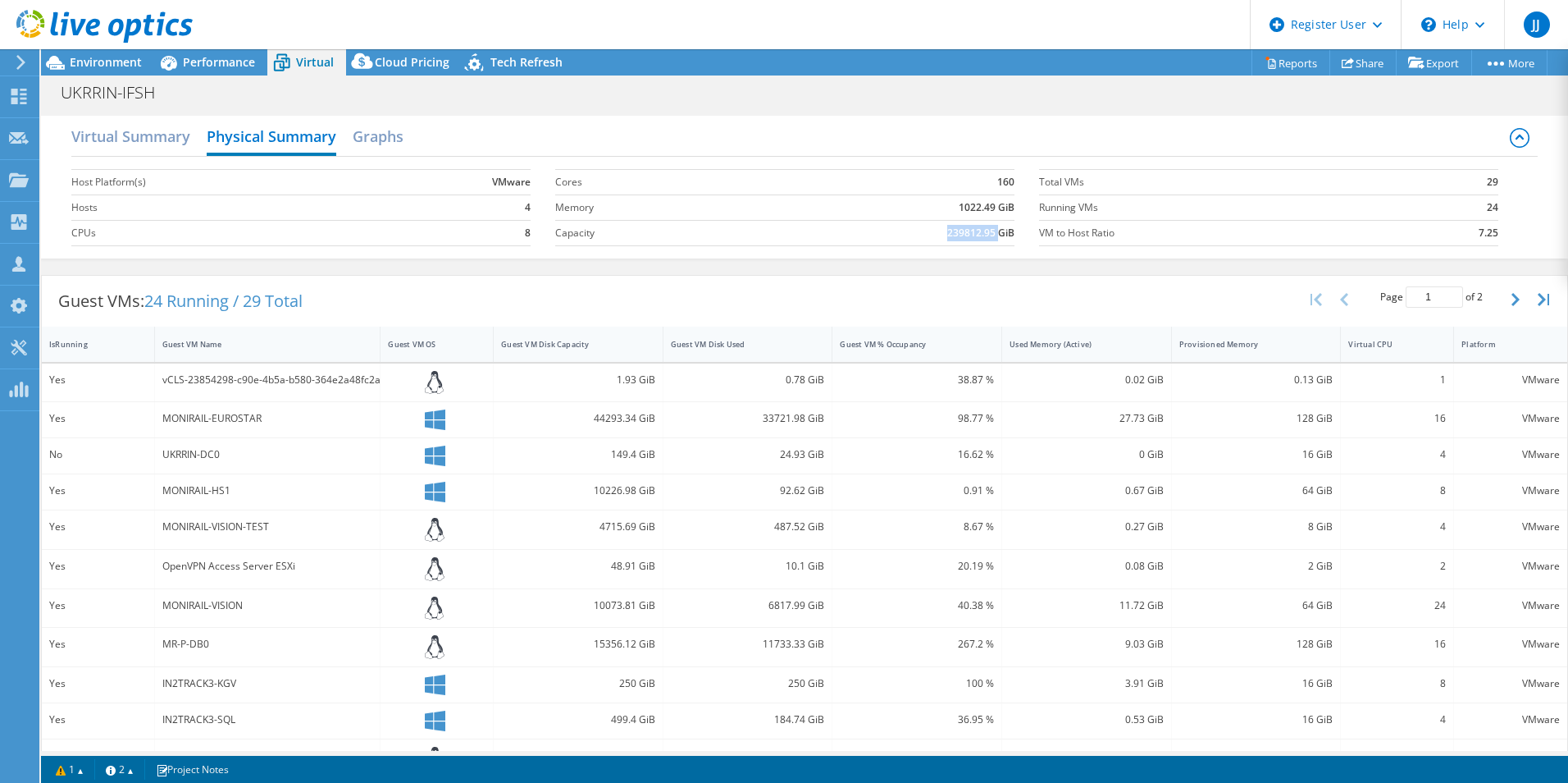
drag, startPoint x: 990, startPoint y: 230, endPoint x: 935, endPoint y: 230, distance: 55.0
click at [935, 230] on td "239812.95 GiB" at bounding box center [880, 233] width 269 height 25
click at [214, 53] on div "Performance" at bounding box center [211, 62] width 113 height 26
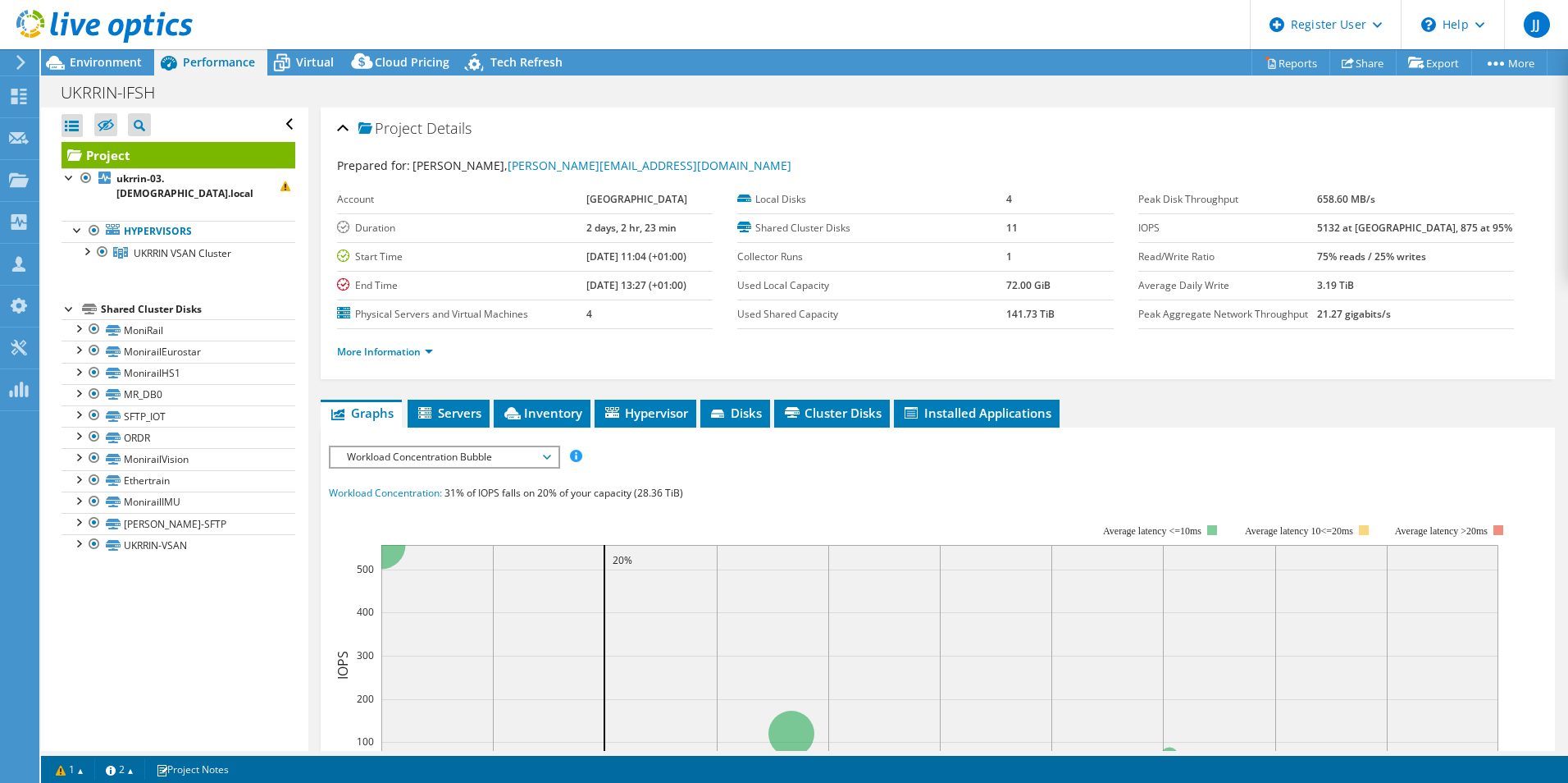
click at [467, 463] on span "Workload Concentration Bubble" at bounding box center [444, 457] width 211 height 19
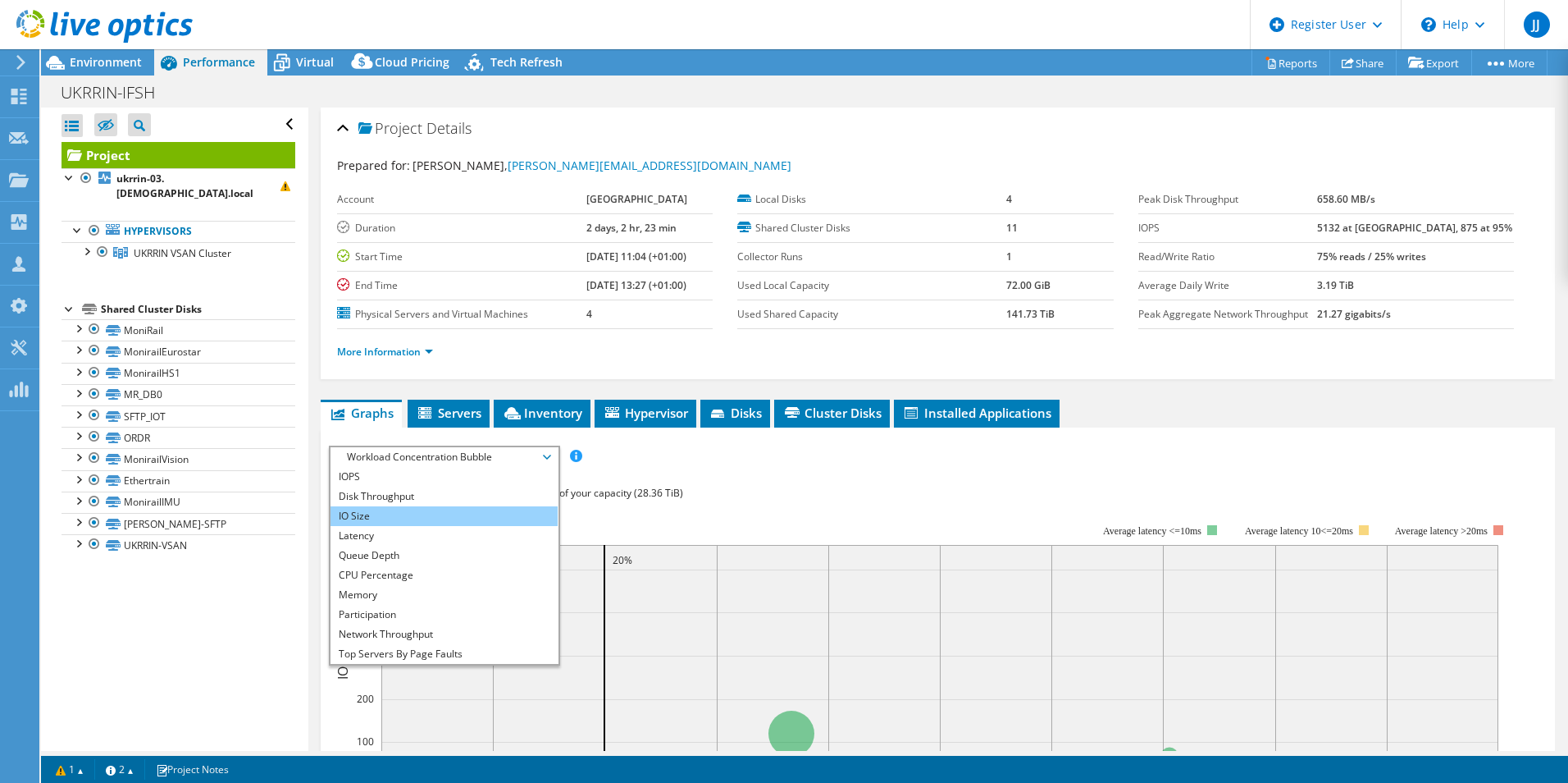
click at [385, 522] on li "IO Size" at bounding box center [443, 516] width 227 height 19
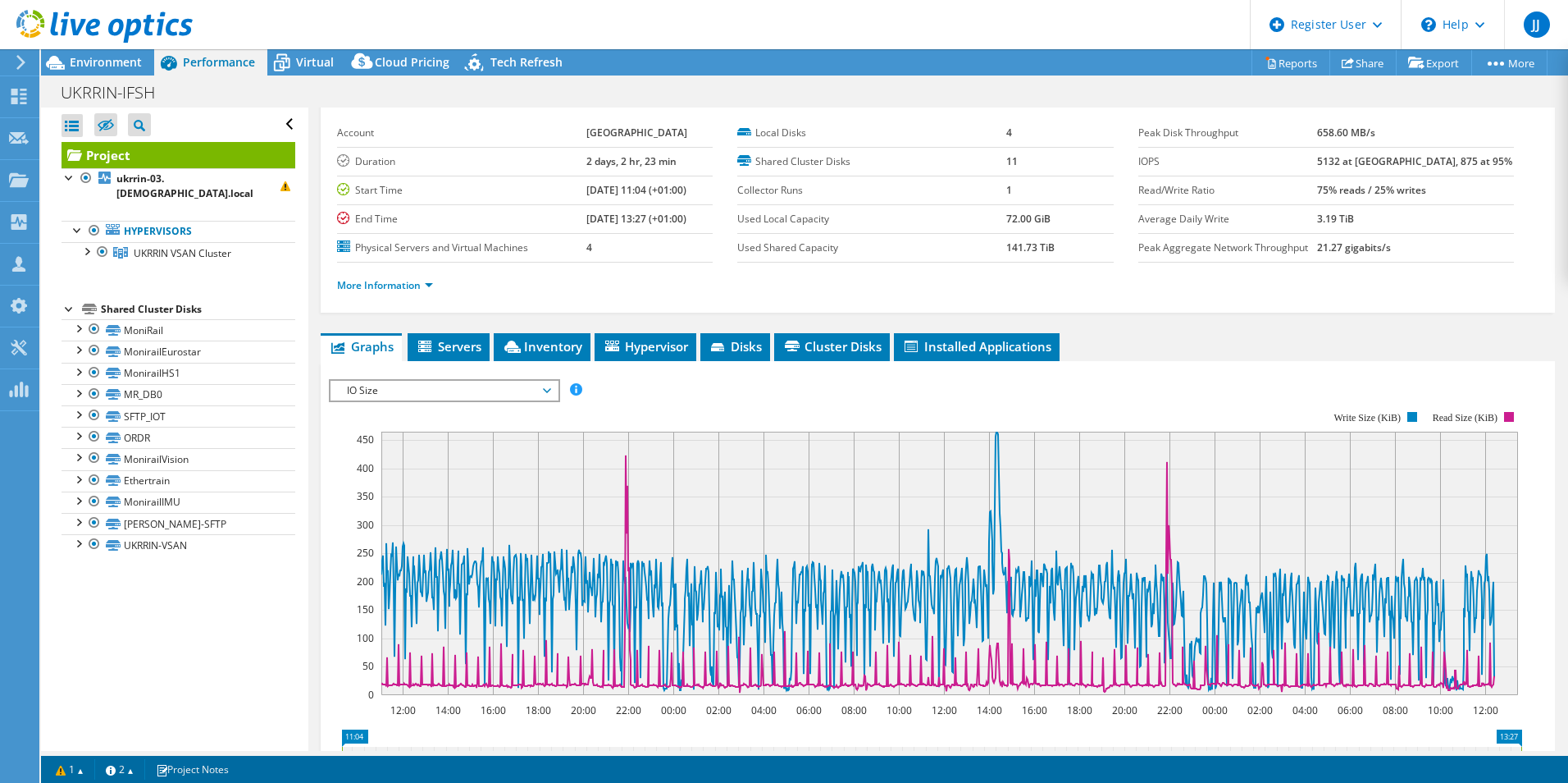
scroll to position [82, 0]
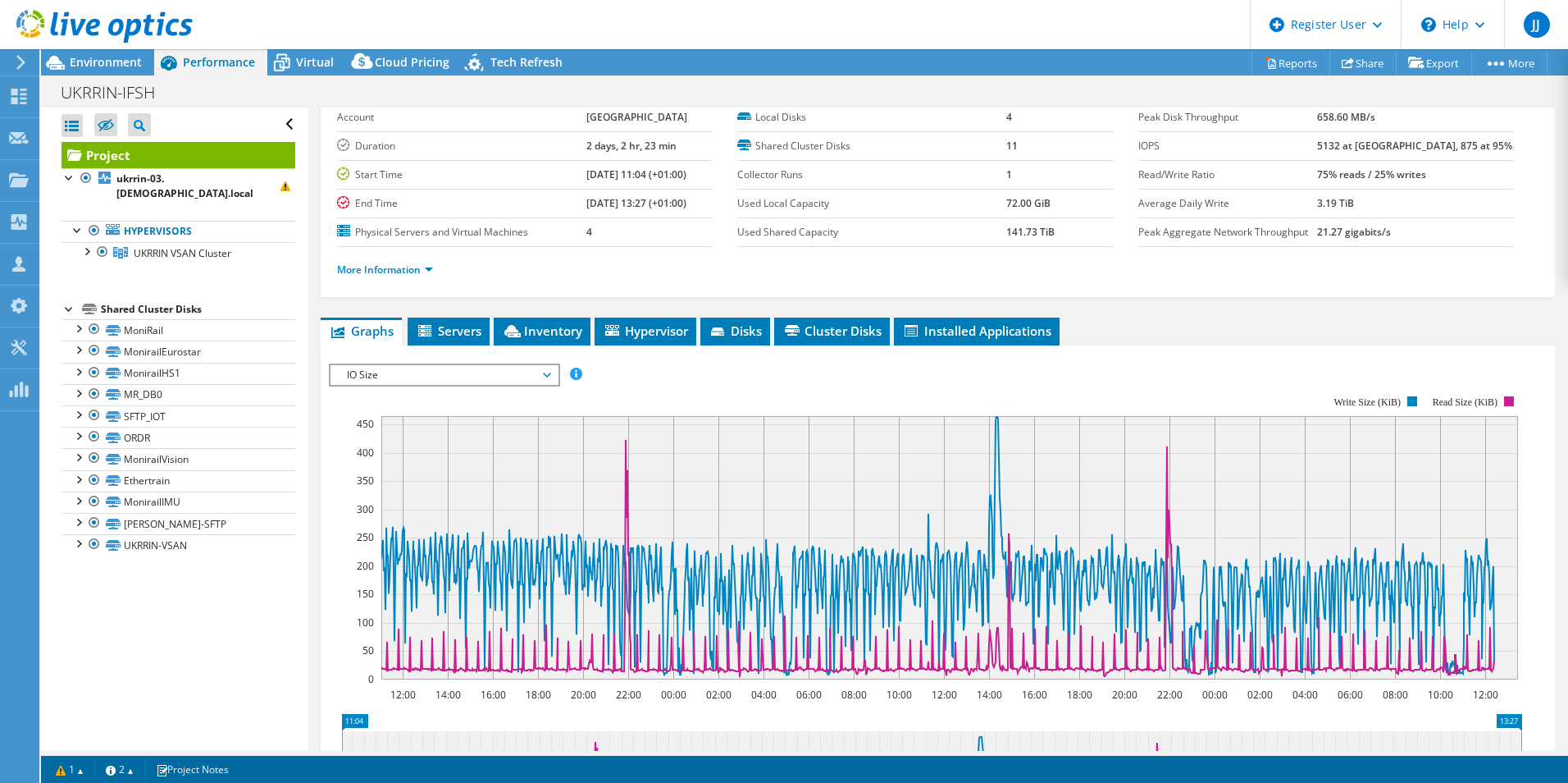
click at [398, 369] on span "IO Size" at bounding box center [444, 375] width 211 height 19
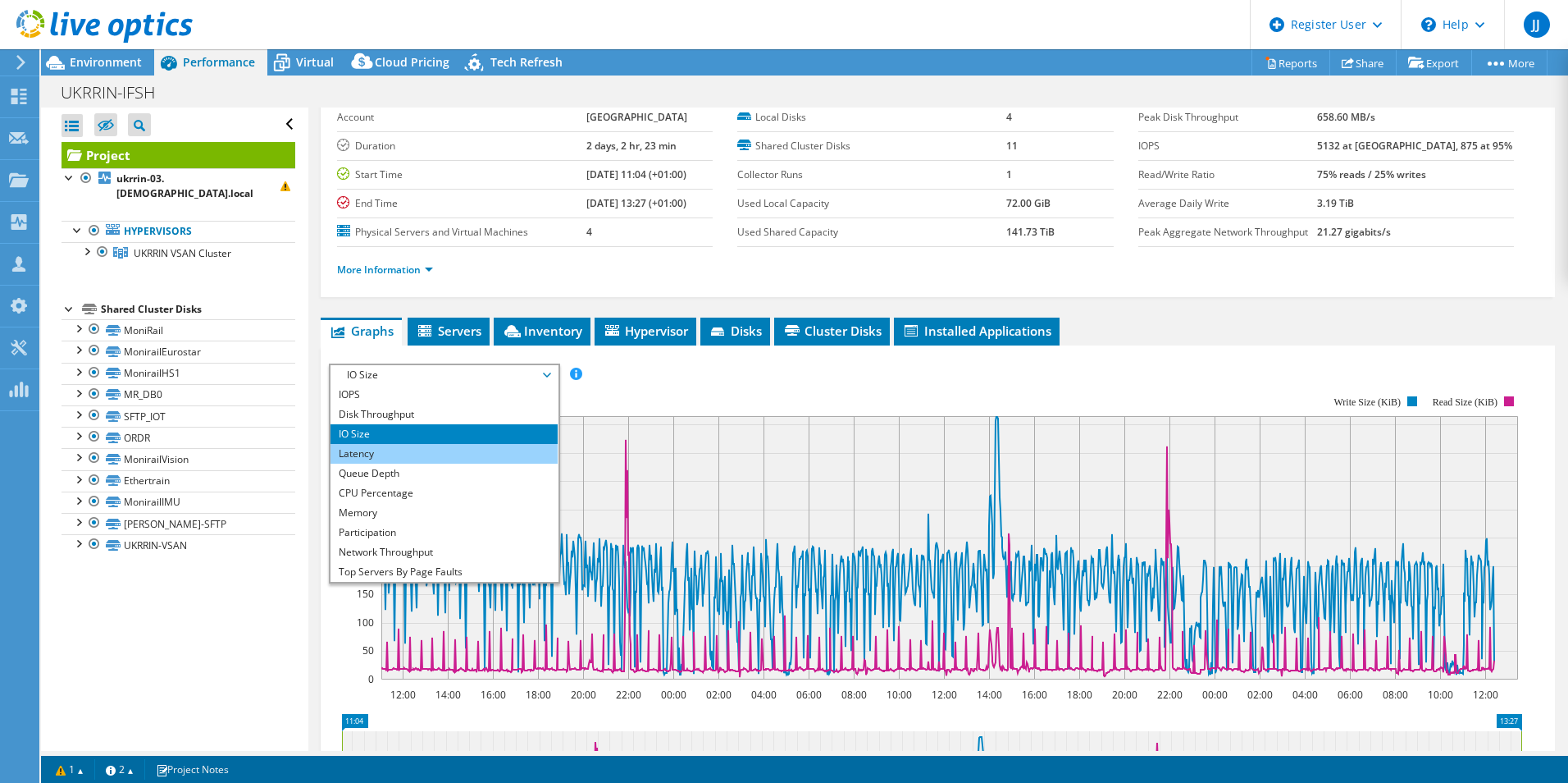
click at [400, 451] on li "Latency" at bounding box center [443, 453] width 227 height 19
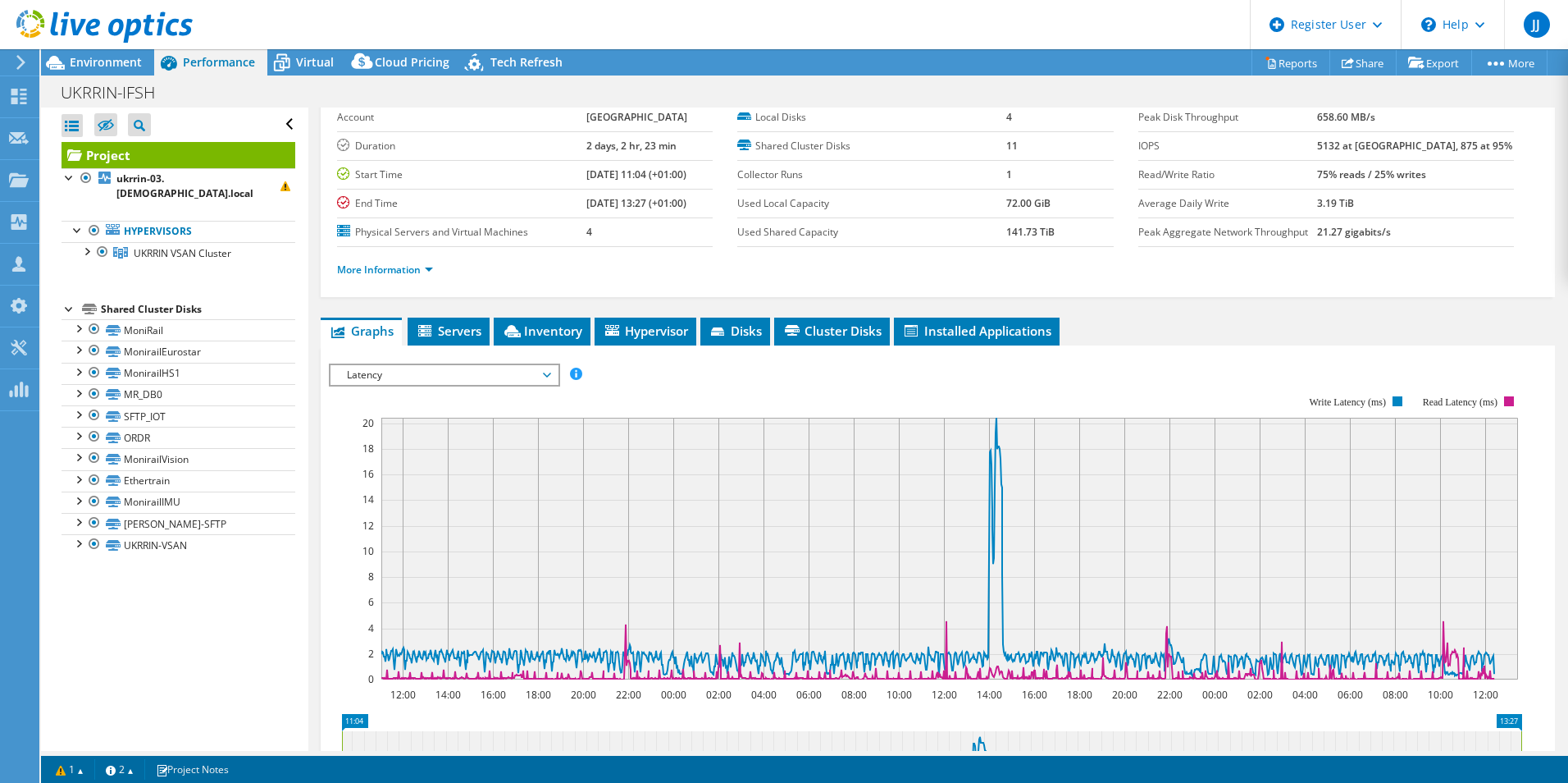
click at [480, 378] on span "Latency" at bounding box center [444, 375] width 211 height 19
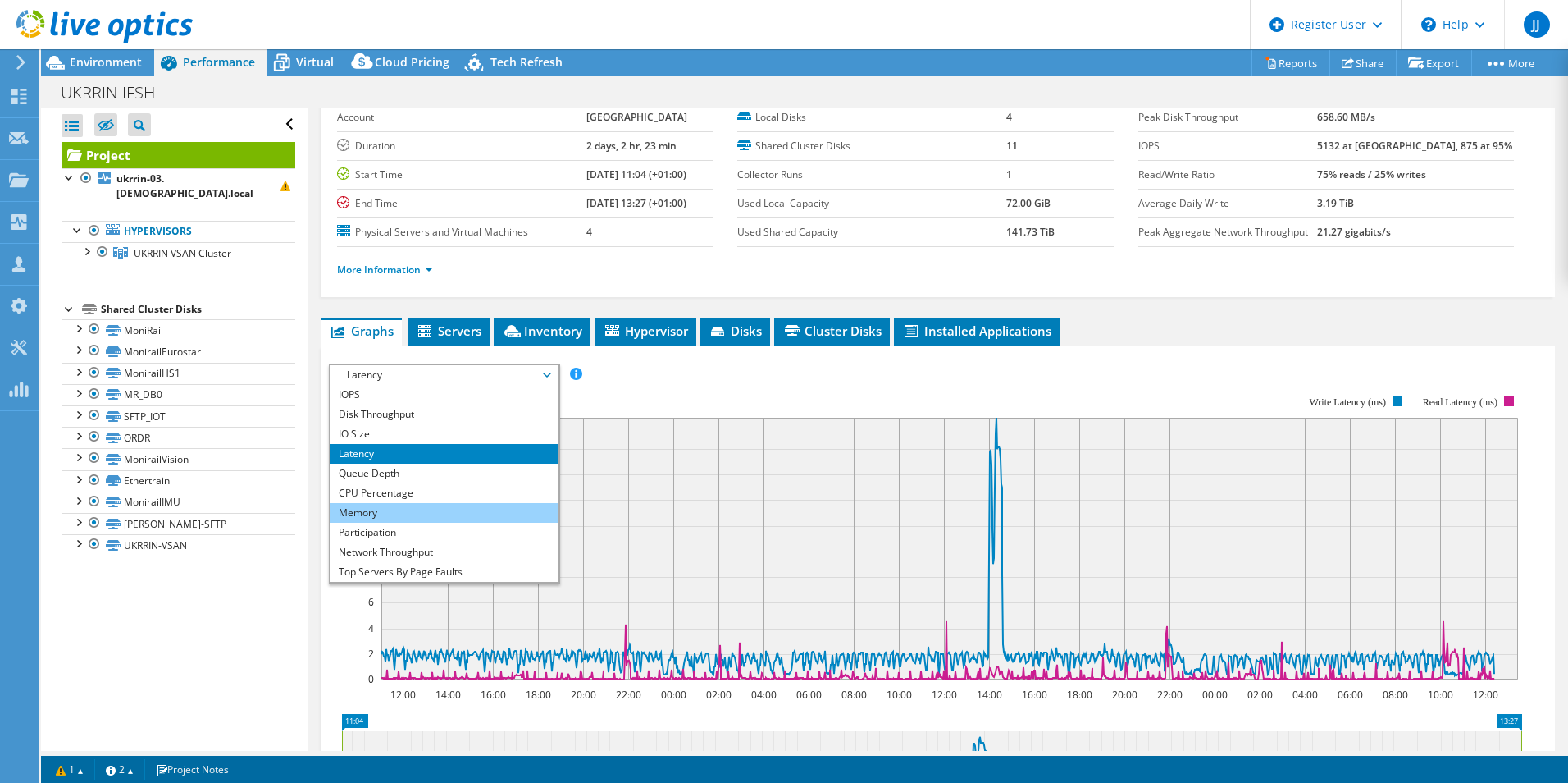
click at [377, 509] on li "Memory" at bounding box center [443, 512] width 227 height 19
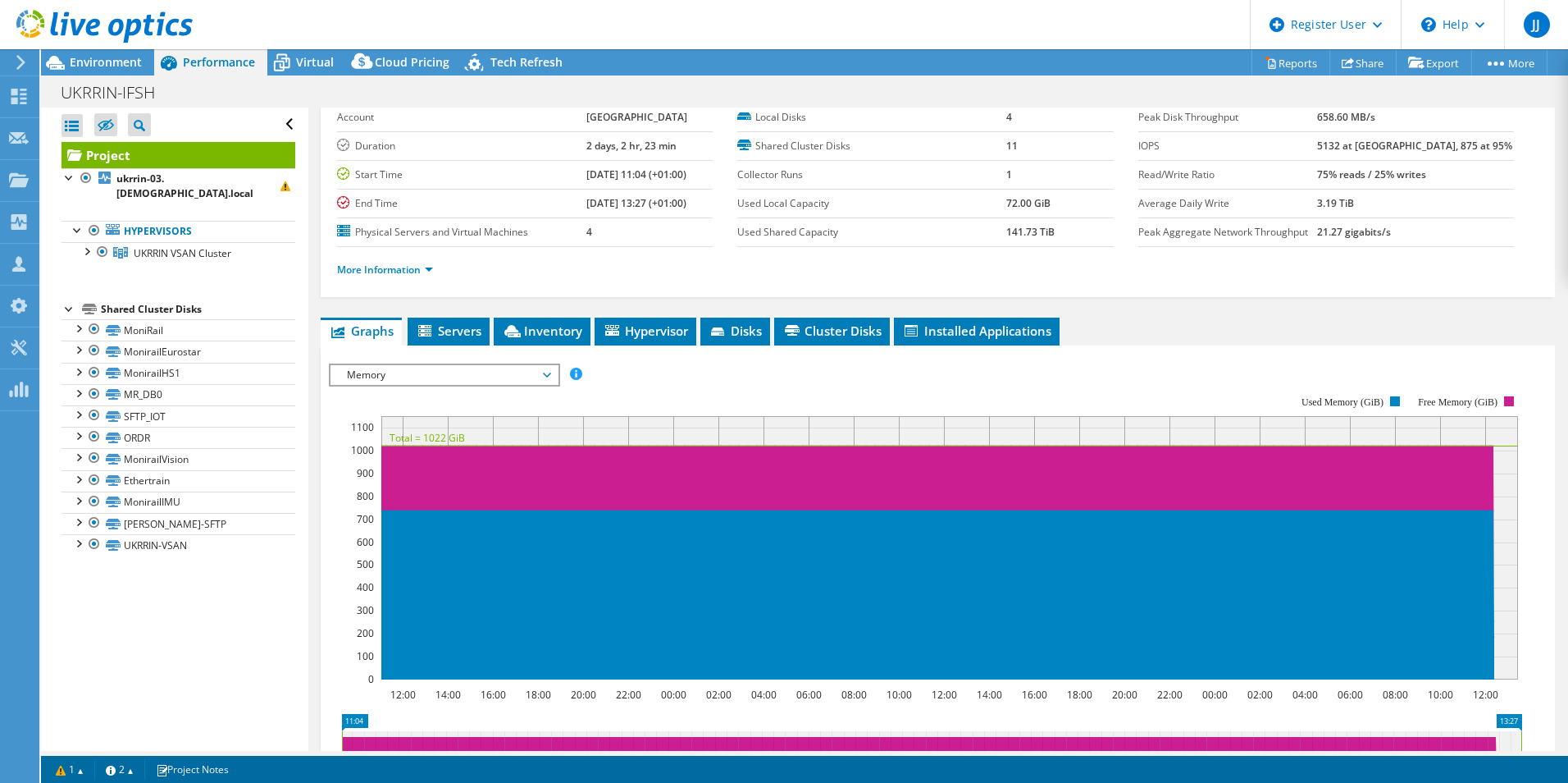
click at [394, 371] on span "Memory" at bounding box center [444, 375] width 211 height 19
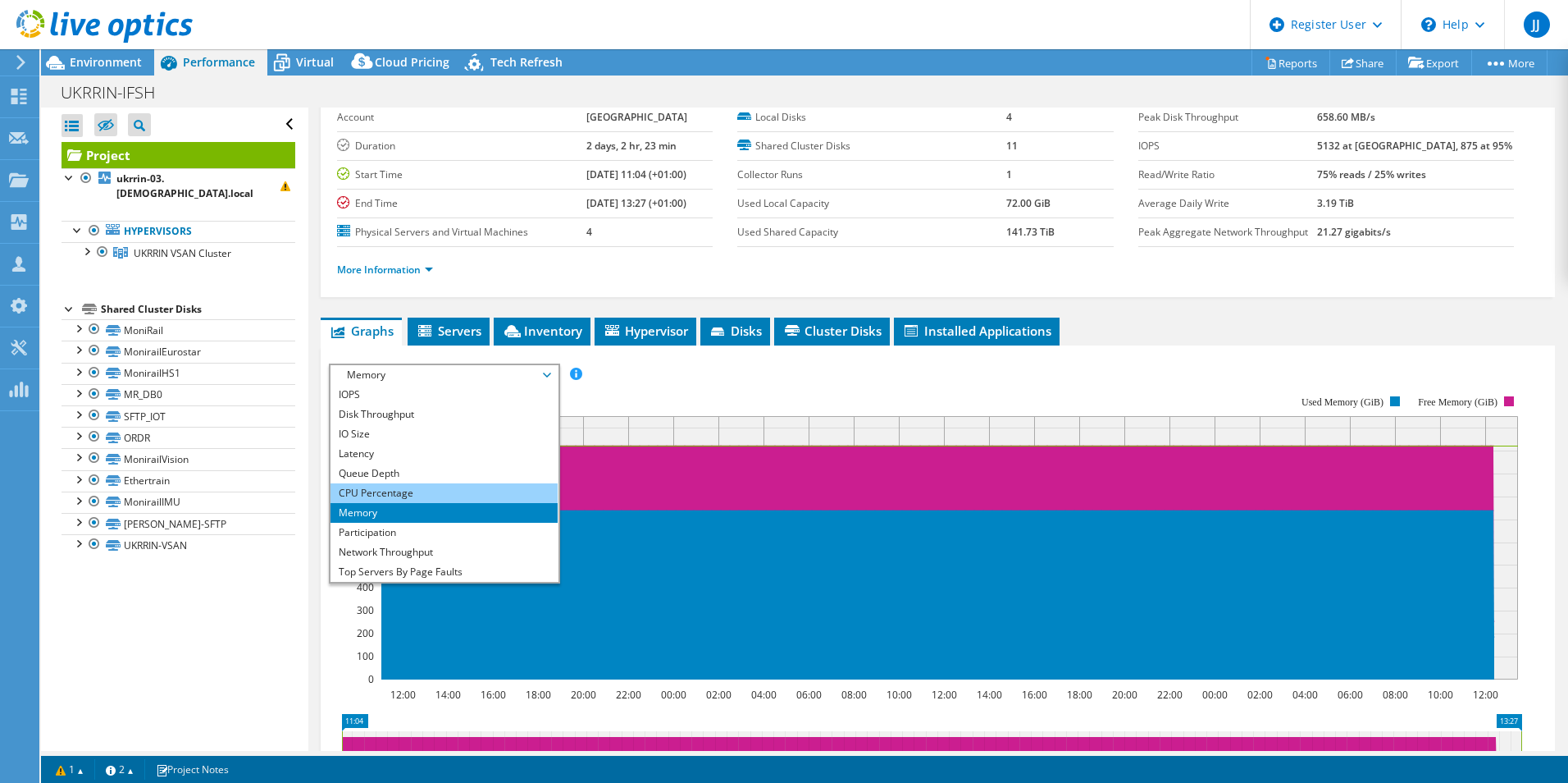
click at [385, 494] on li "CPU Percentage" at bounding box center [443, 493] width 227 height 19
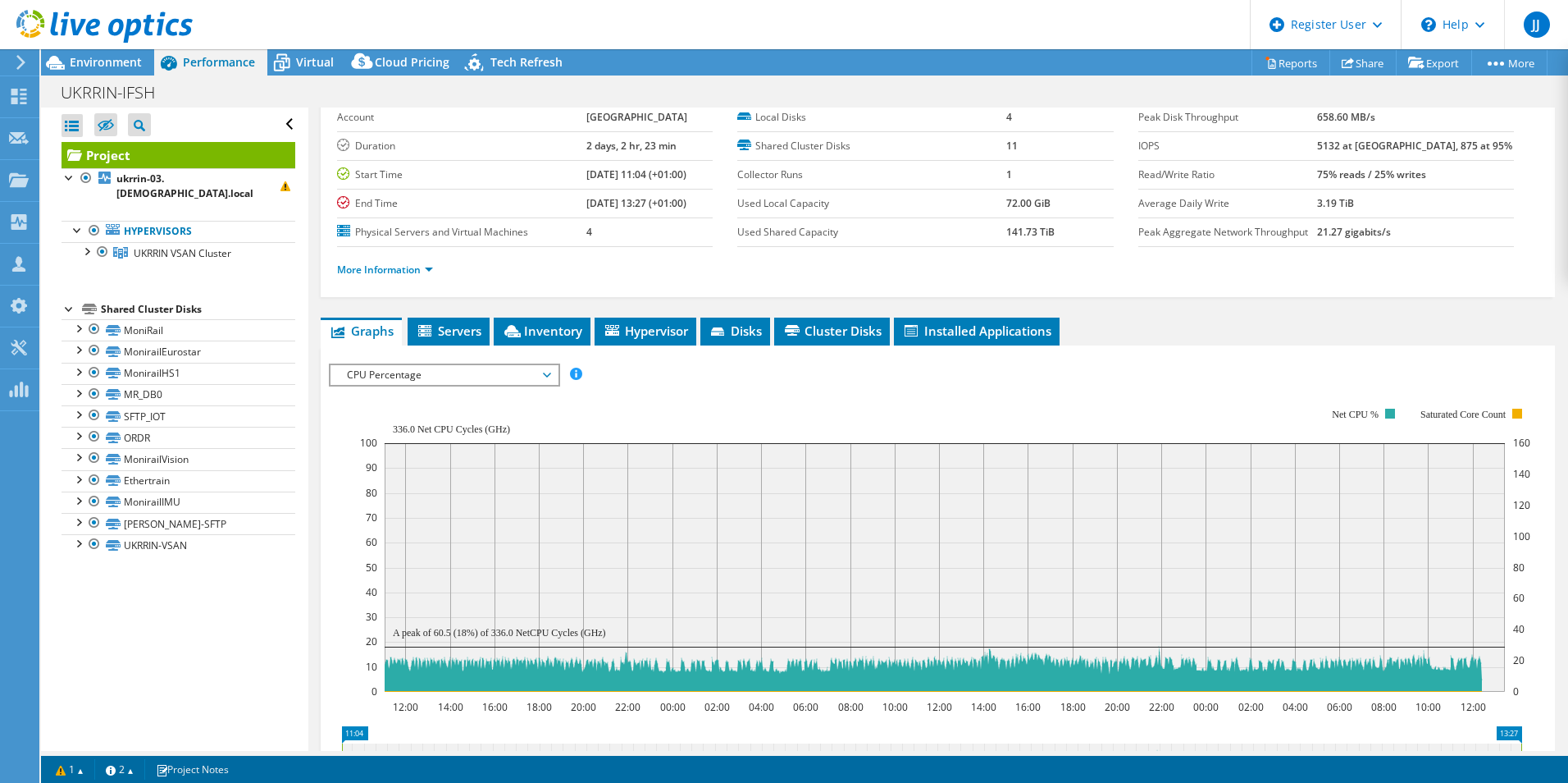
click at [1117, 14] on header "JJ Dell User [PERSON_NAME] [PERSON_NAME][EMAIL_ADDRESS][PERSON_NAME][DOMAIN_NAM…" at bounding box center [784, 24] width 1568 height 49
click at [303, 60] on span "Virtual" at bounding box center [314, 62] width 38 height 15
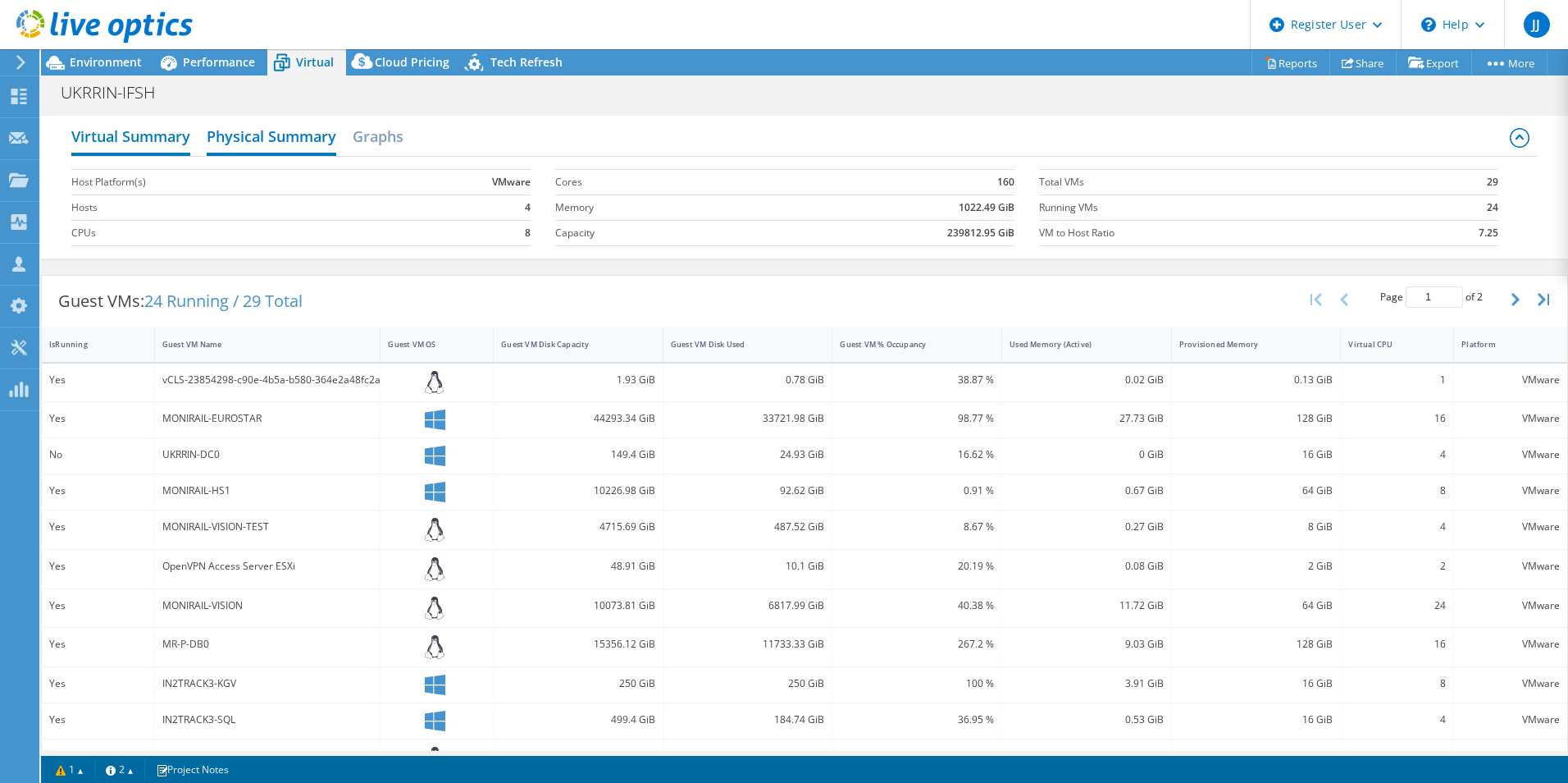
click at [128, 137] on h2 "Virtual Summary" at bounding box center [130, 137] width 119 height 36
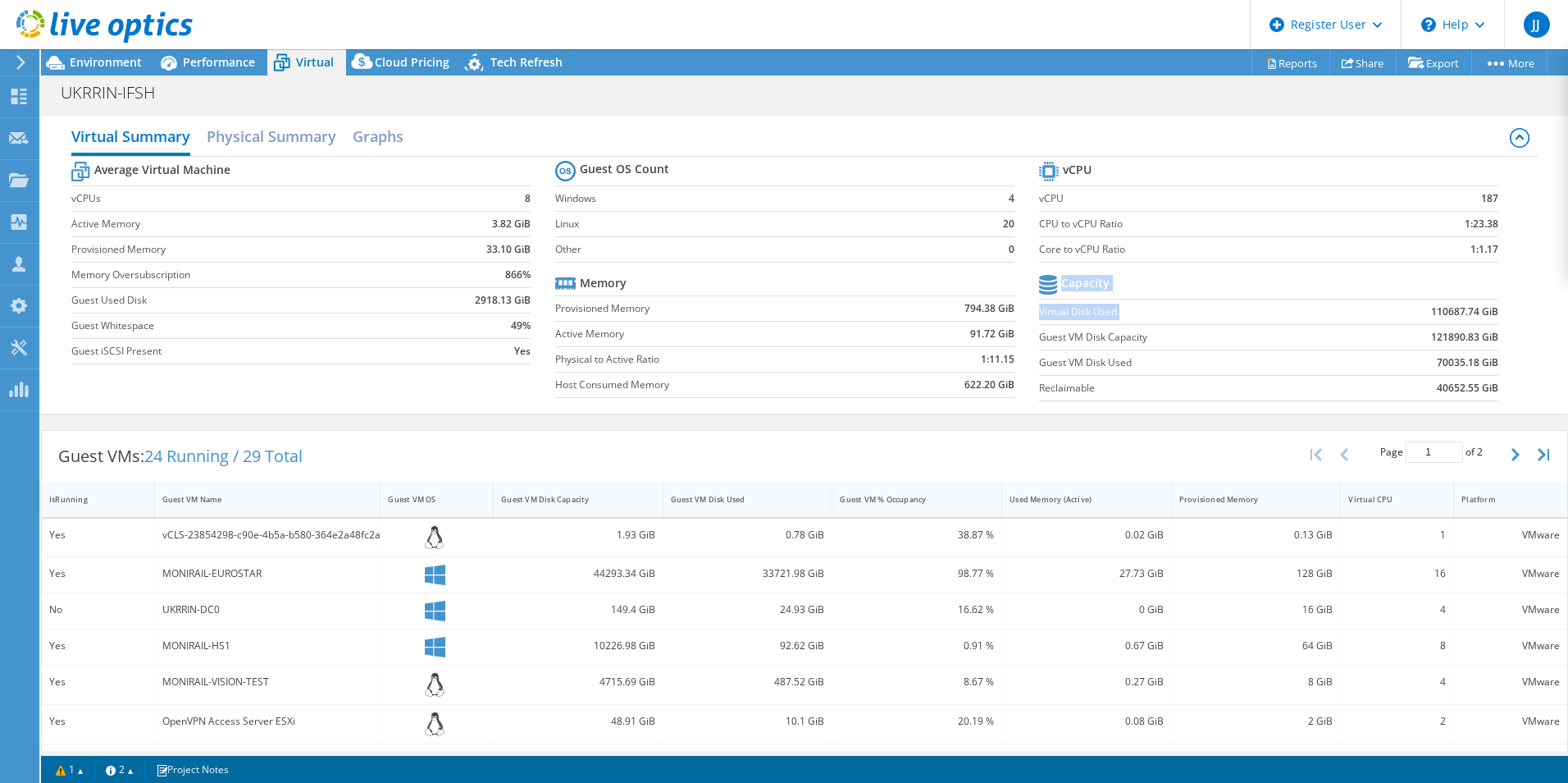
drag, startPoint x: 1487, startPoint y: 388, endPoint x: 1414, endPoint y: 312, distance: 105.4
click at [1414, 312] on section "vCPU vCPU 187 CPU to vCPU Ratio 1:23.38 Core to vCPU Ratio 1:1.17 Capacity Virt…" at bounding box center [1281, 283] width 484 height 252
click at [87, 62] on span "Environment" at bounding box center [105, 62] width 72 height 15
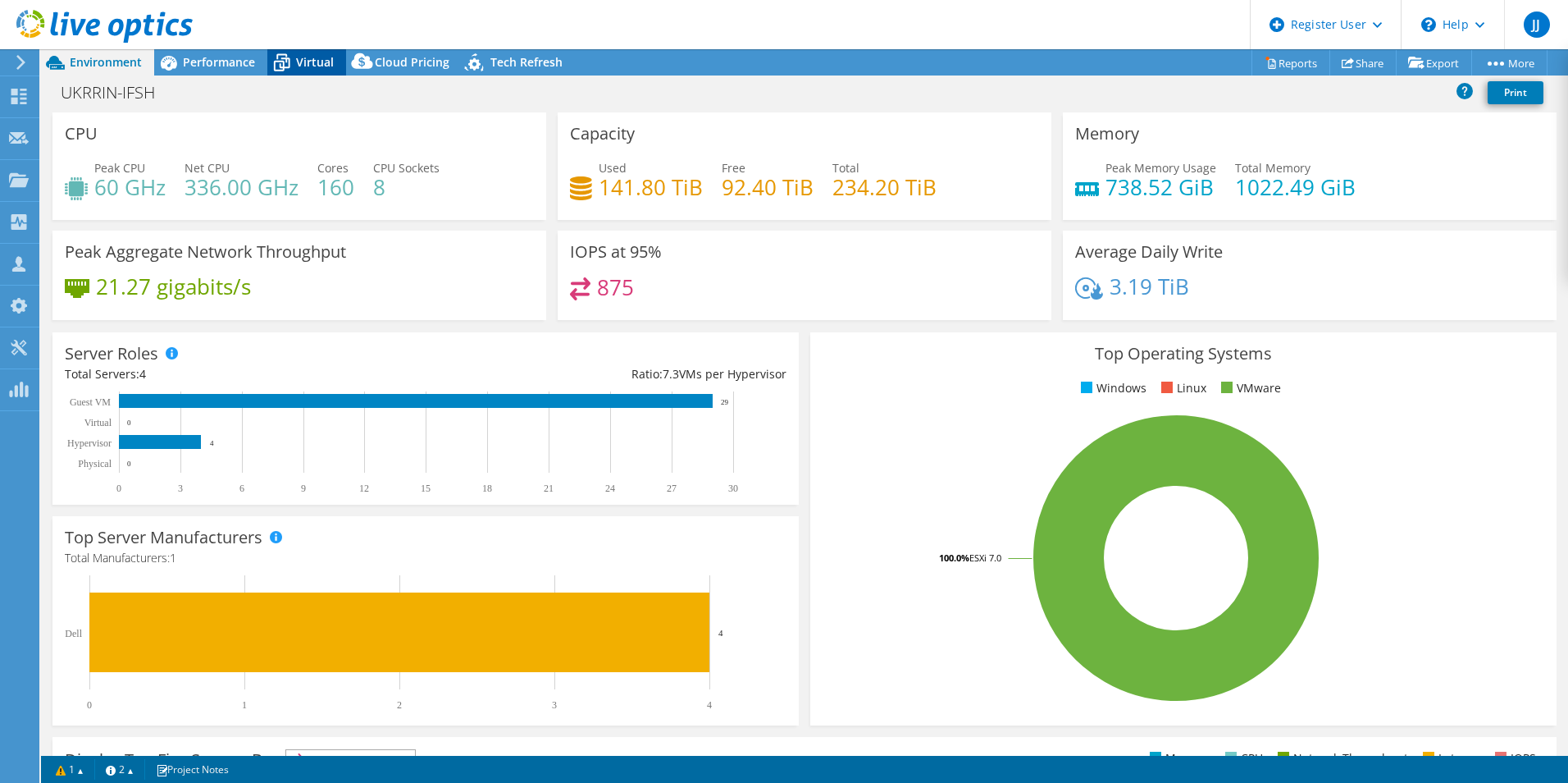
click at [309, 63] on span "Virtual" at bounding box center [314, 62] width 38 height 15
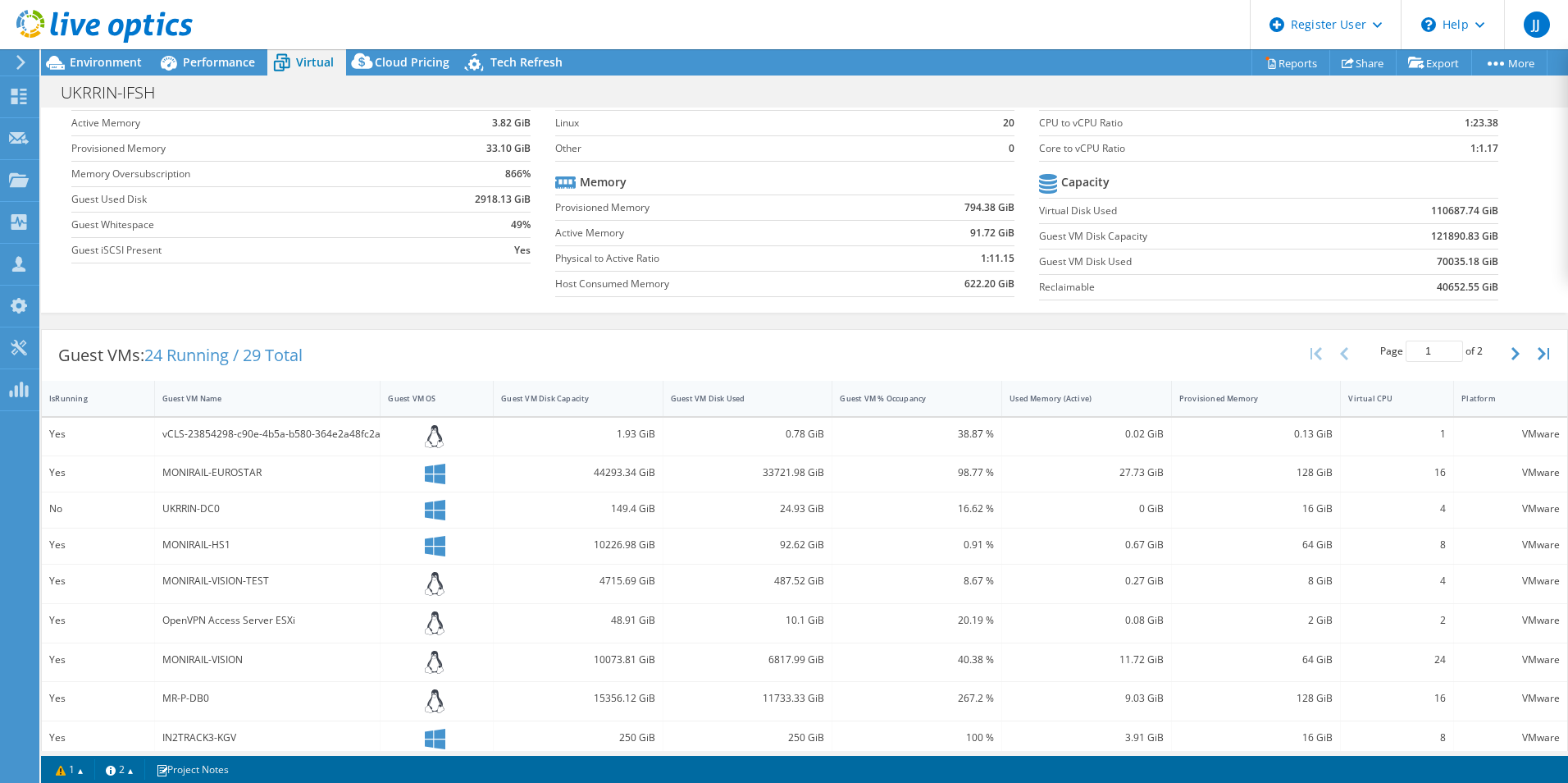
scroll to position [347, 0]
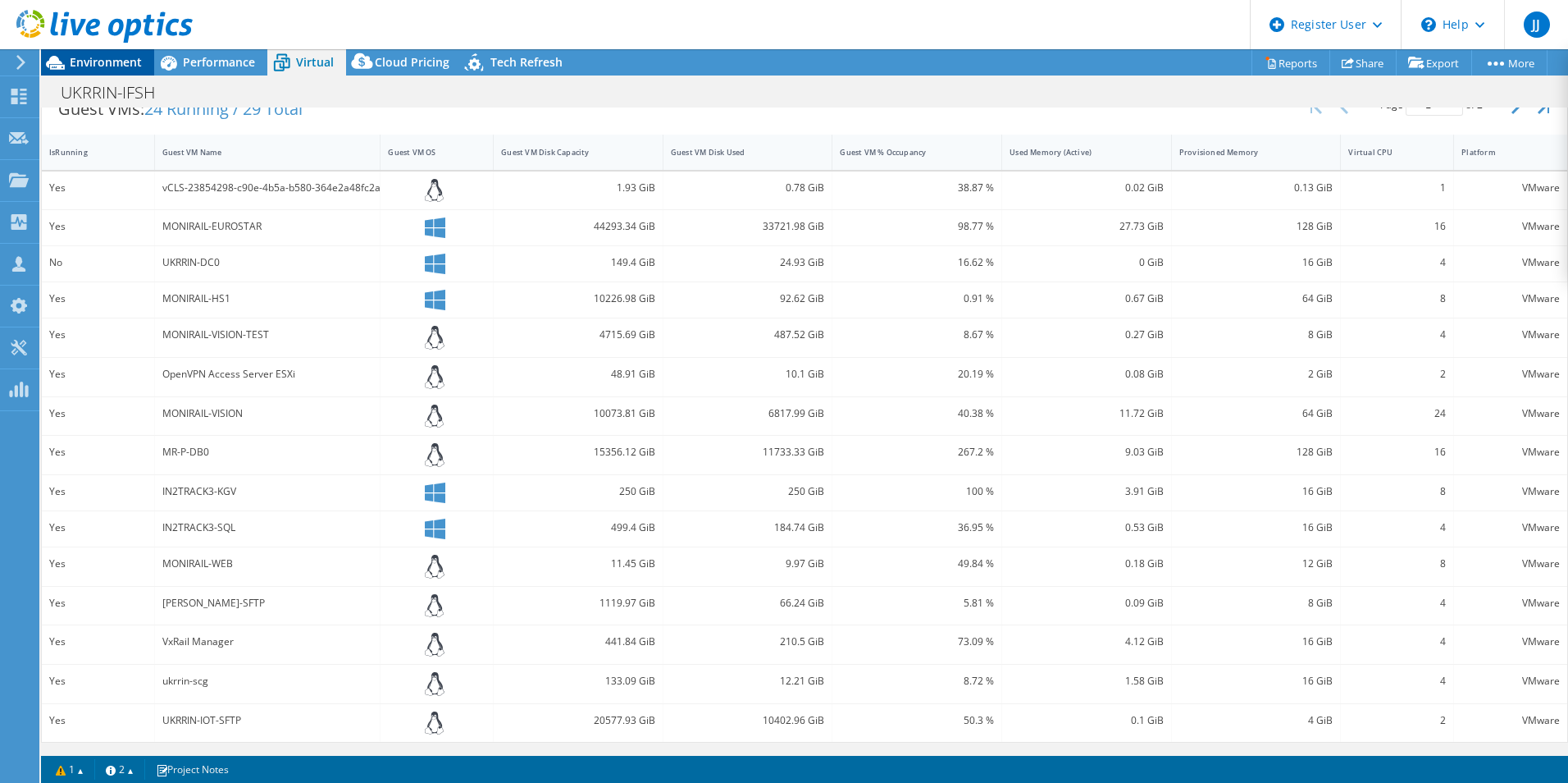
click at [103, 57] on span "Environment" at bounding box center [105, 62] width 72 height 15
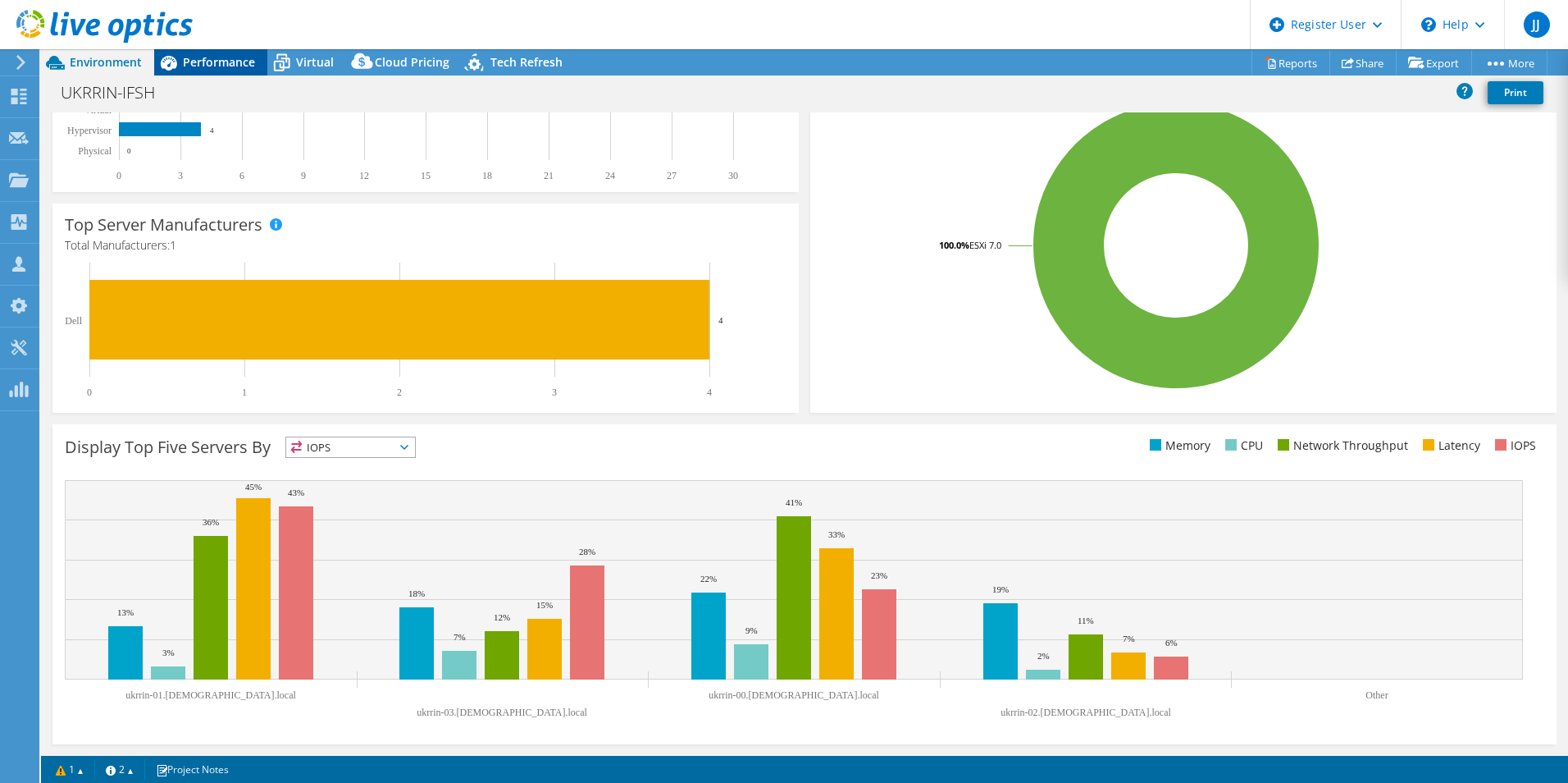
click at [214, 59] on span "Performance" at bounding box center [218, 62] width 72 height 15
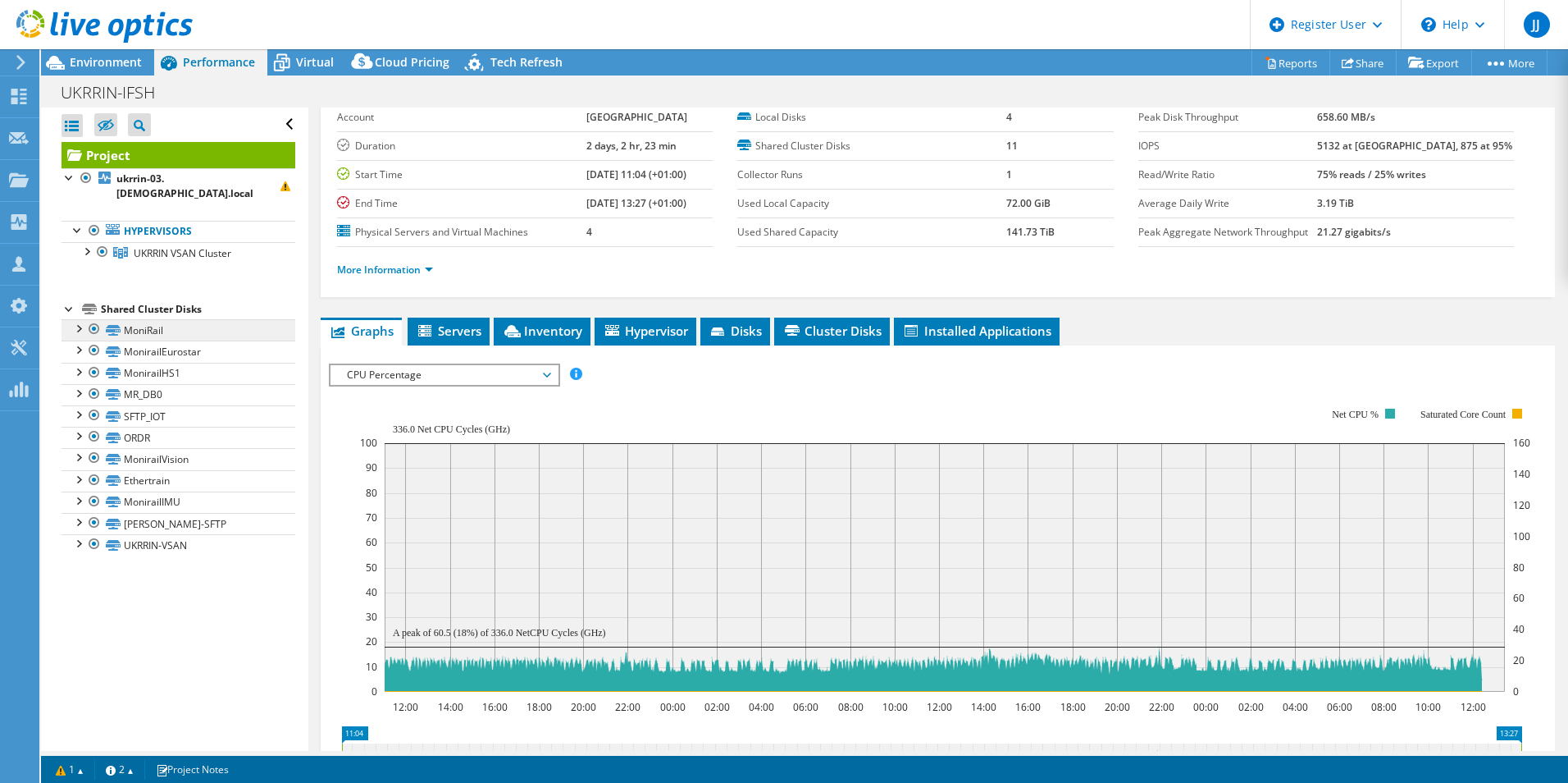
scroll to position [0, 0]
click at [89, 242] on div at bounding box center [86, 249] width 16 height 16
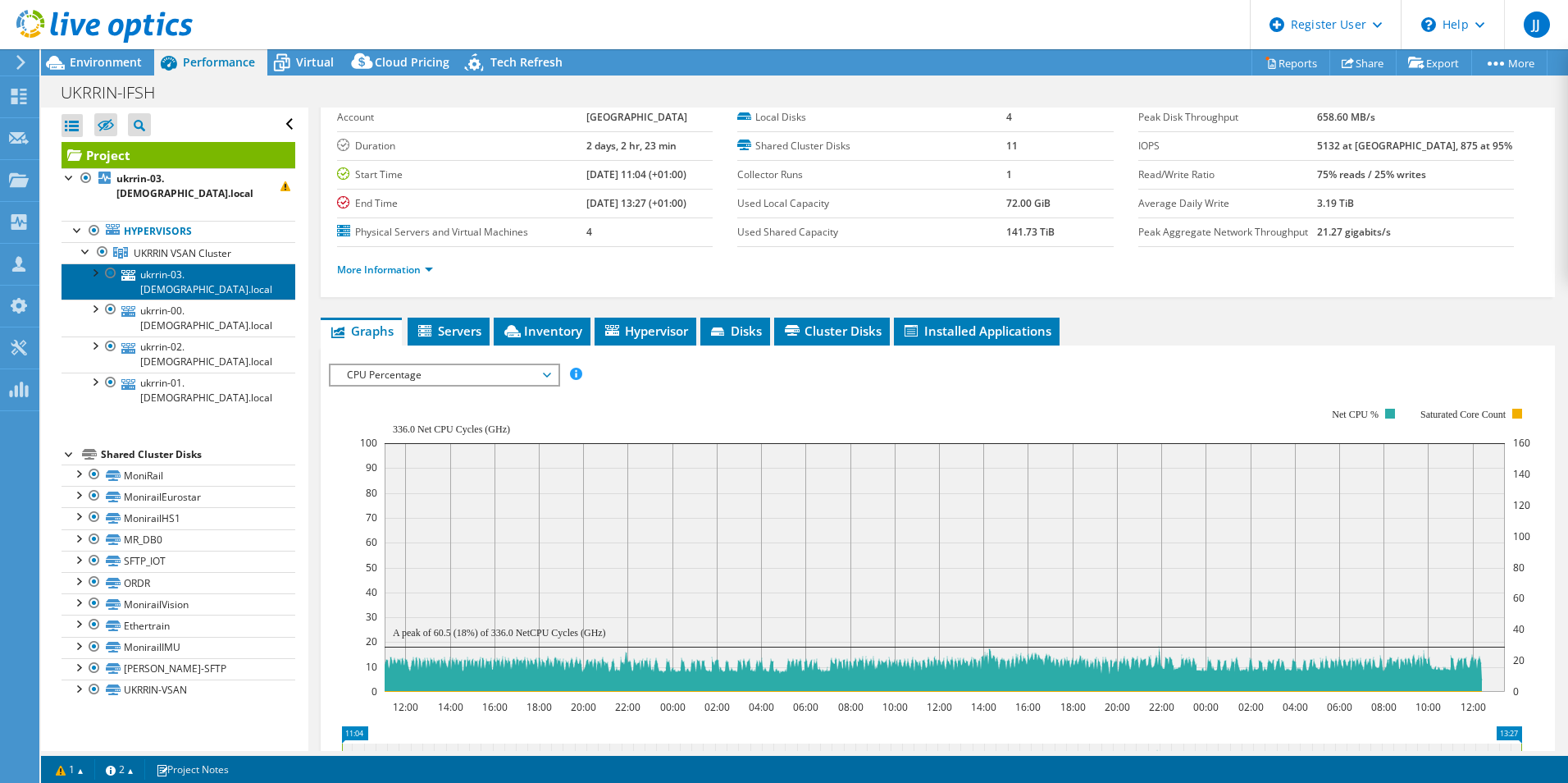
click at [180, 264] on link "ukrrin-03.[DEMOGRAPHIC_DATA].local" at bounding box center [179, 281] width 234 height 36
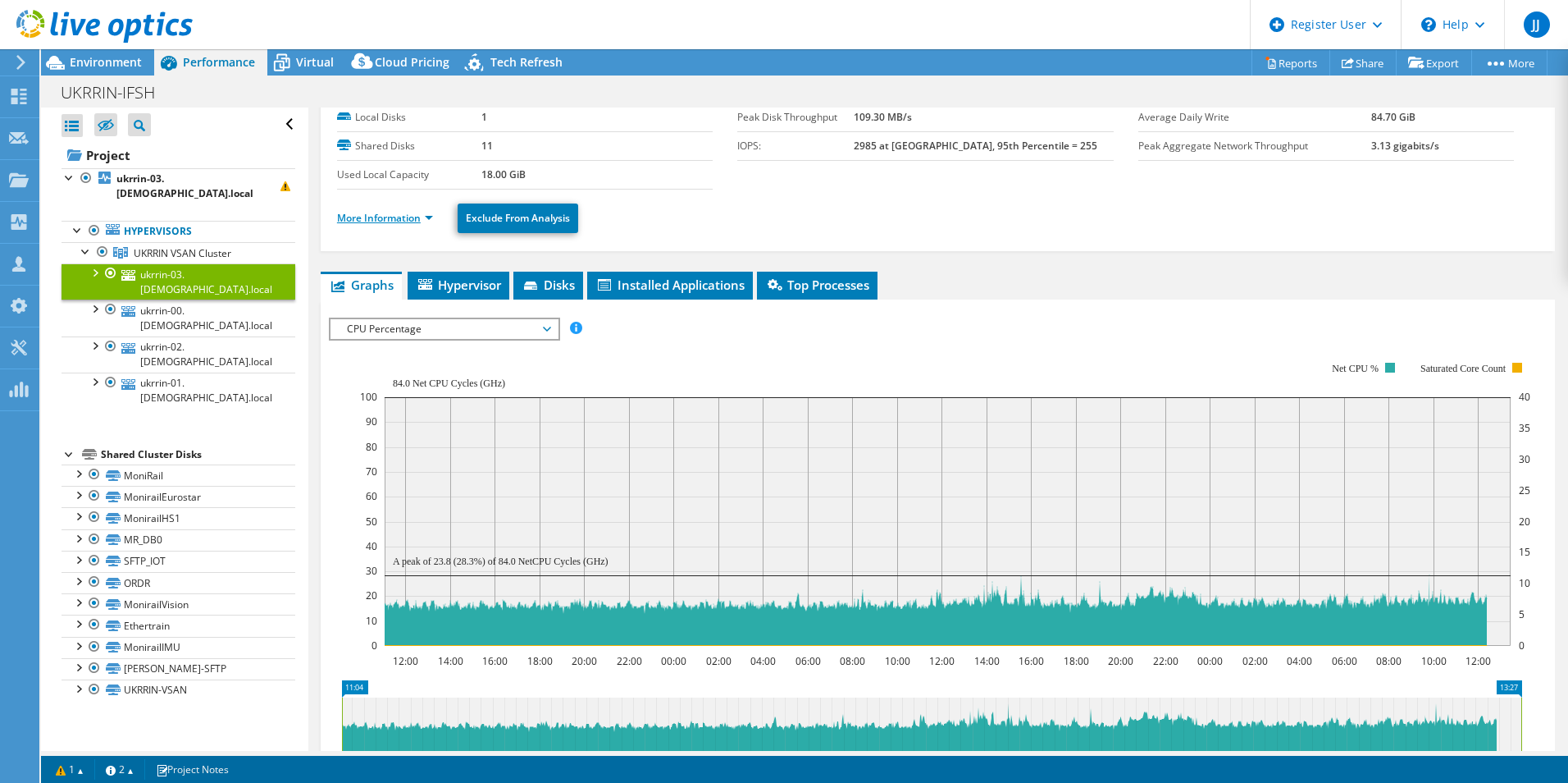
click at [399, 215] on link "More Information" at bounding box center [385, 218] width 96 height 14
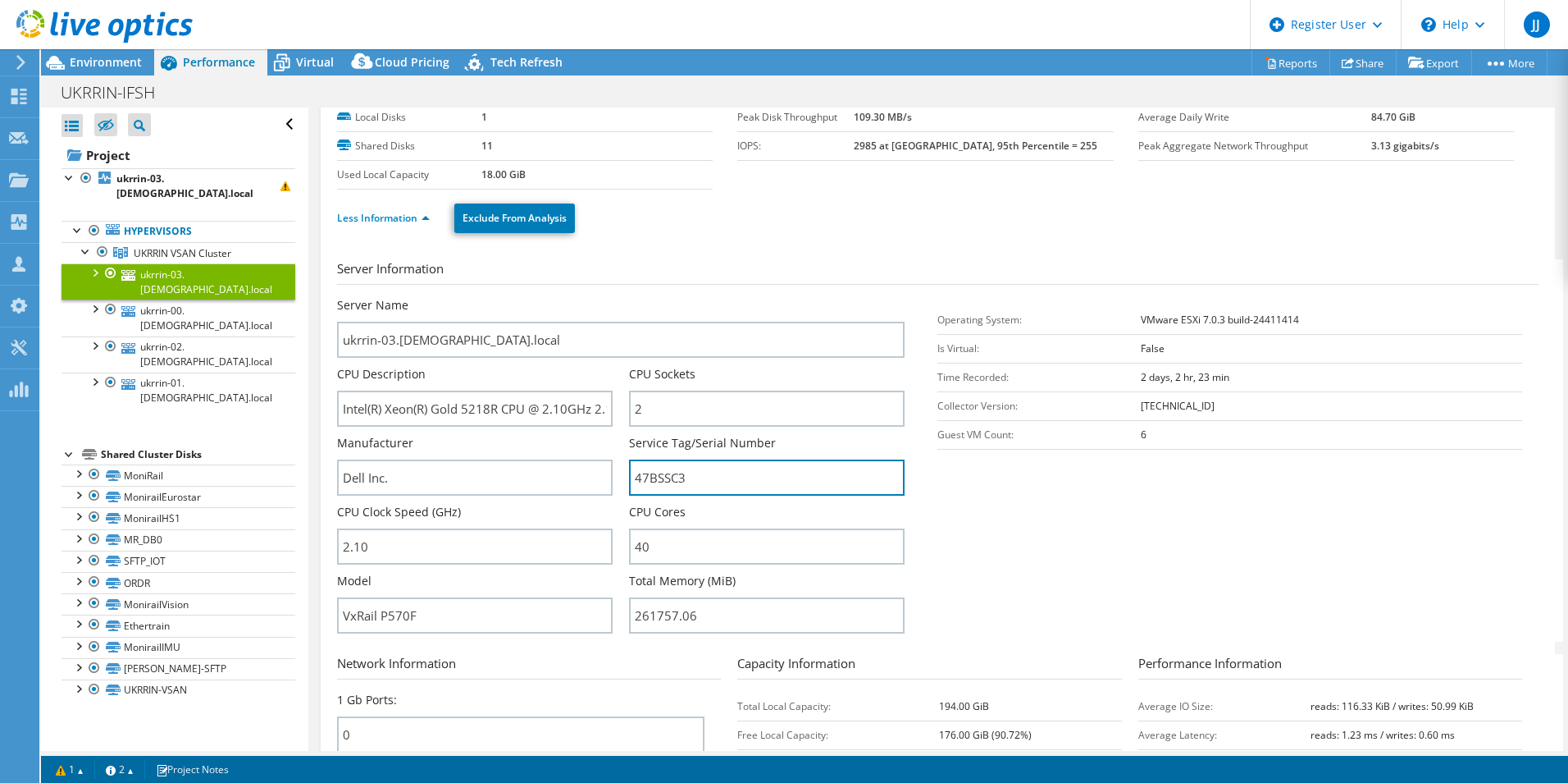
drag, startPoint x: 695, startPoint y: 479, endPoint x: 615, endPoint y: 476, distance: 80.1
click at [615, 297] on div "Server Name ukrrin-03.[DEMOGRAPHIC_DATA].local CPU Description Intel(R) Xeon(R)…" at bounding box center [629, 297] width 584 height 0
click at [116, 59] on span "Environment" at bounding box center [105, 62] width 72 height 15
